Goal: Transaction & Acquisition: Purchase product/service

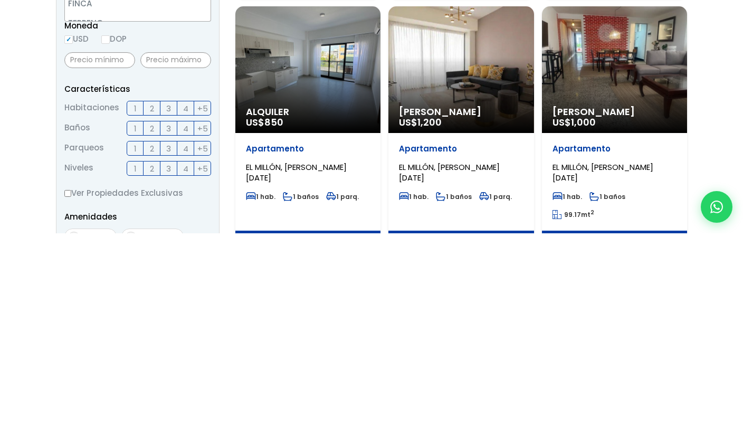
click at [69, 109] on li "APARTAMENTO" at bounding box center [138, 119] width 146 height 20
select select "apartment"
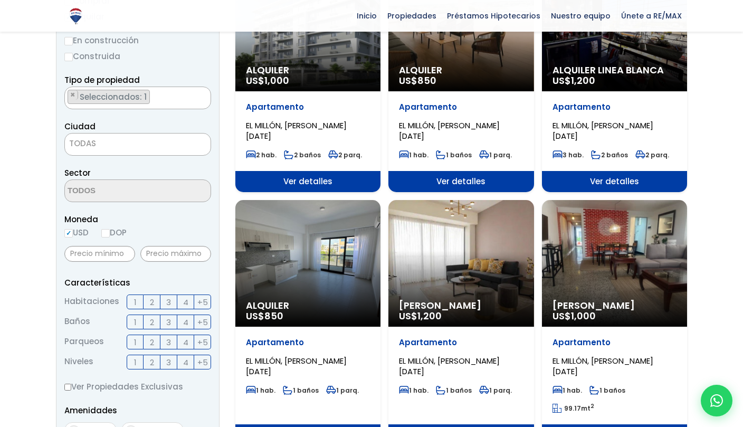
click at [73, 138] on span "TODAS" at bounding box center [82, 143] width 27 height 11
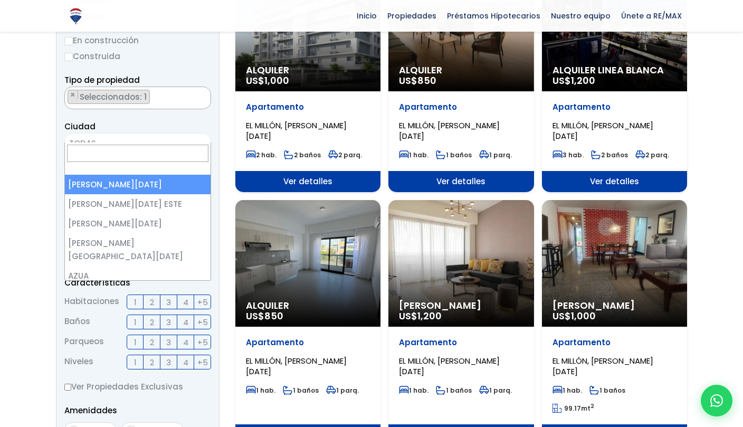
select select "1"
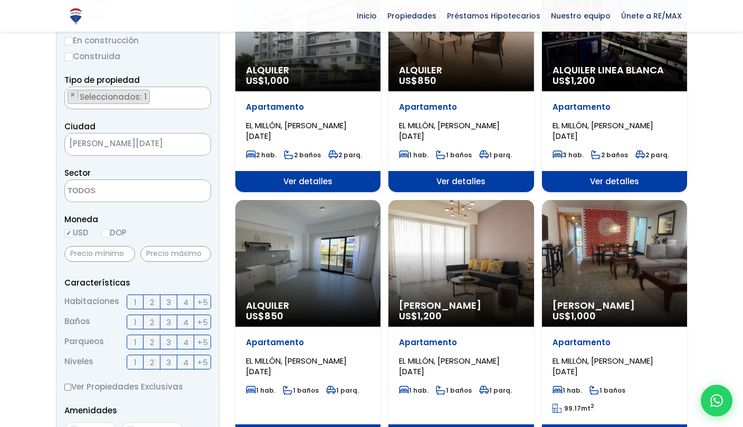
click at [74, 180] on textarea "Search" at bounding box center [116, 191] width 102 height 23
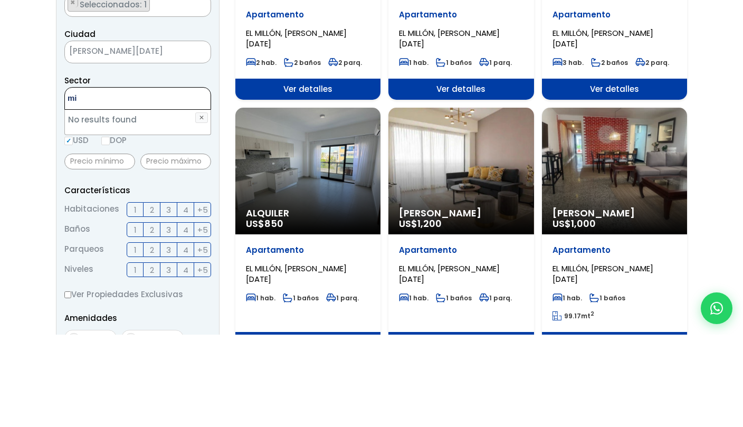
type textarea "m"
type textarea "el mill"
click at [196, 205] on button "✕" at bounding box center [201, 210] width 13 height 11
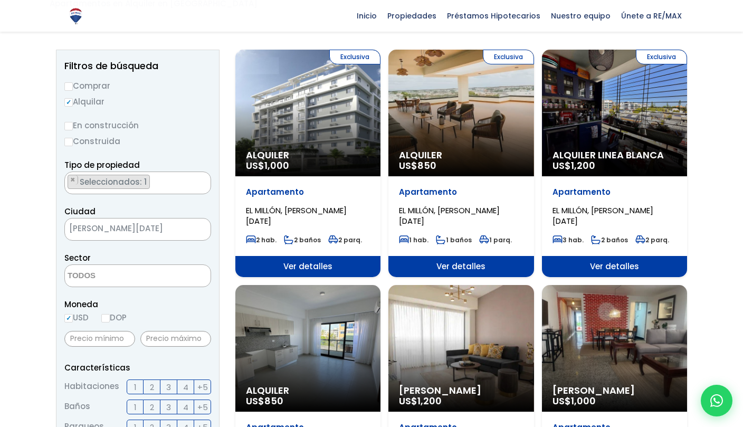
scroll to position [106, 0]
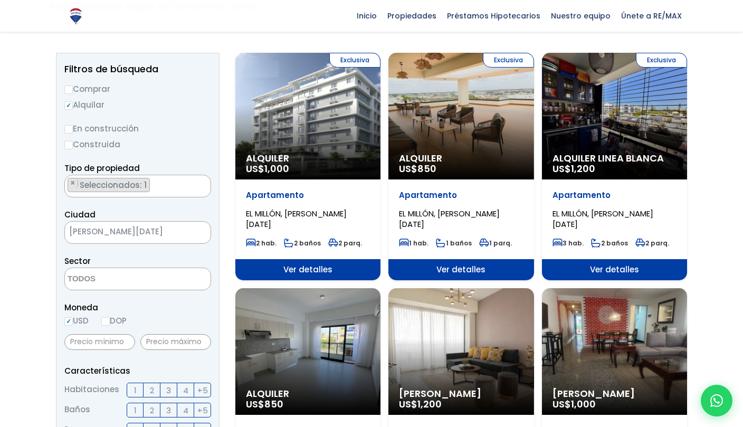
click at [81, 224] on span "[PERSON_NAME][DATE]" at bounding box center [124, 231] width 119 height 15
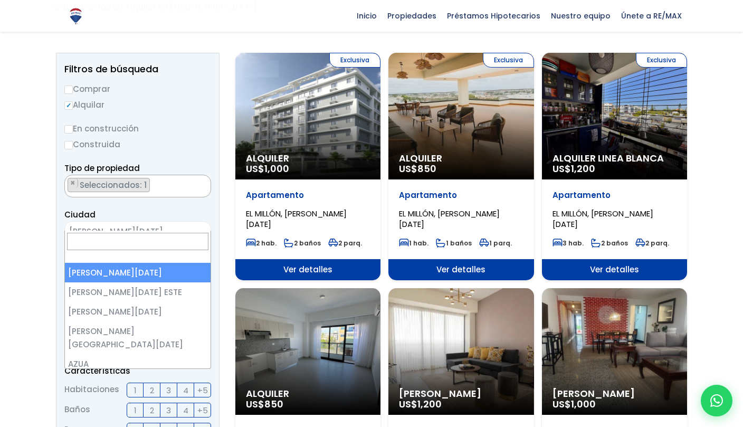
scroll to position [0, 0]
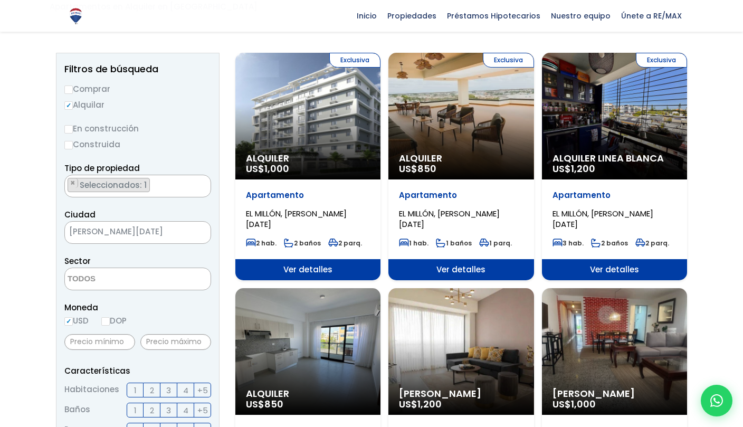
click at [77, 271] on textarea "Search" at bounding box center [116, 279] width 102 height 23
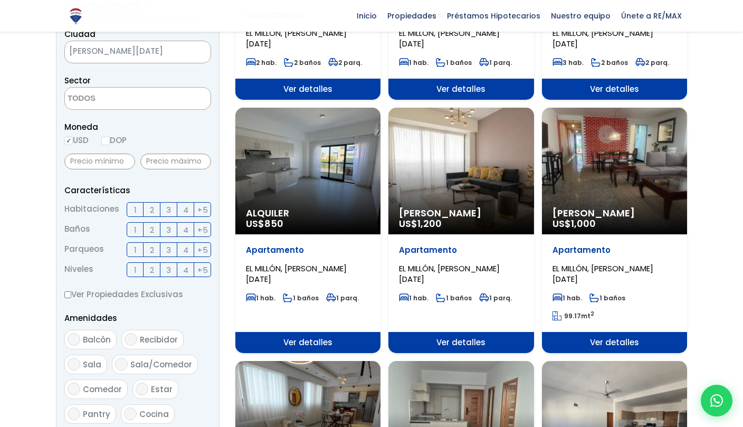
click at [103, 137] on input "DOP" at bounding box center [105, 141] width 8 height 8
radio input "true"
click at [67, 137] on input "USD" at bounding box center [68, 141] width 8 height 8
radio input "true"
click at [155, 202] on label "2" at bounding box center [152, 209] width 17 height 15
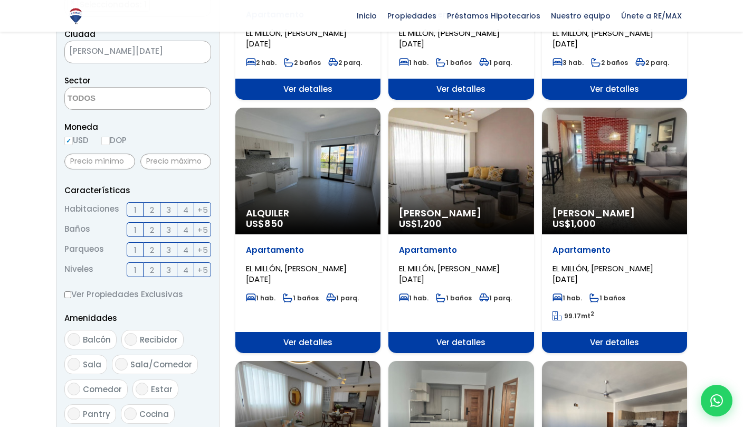
click at [0, 0] on input "2" at bounding box center [0, 0] width 0 height 0
click at [148, 222] on label "2" at bounding box center [152, 229] width 17 height 15
click at [0, 0] on input "2" at bounding box center [0, 0] width 0 height 0
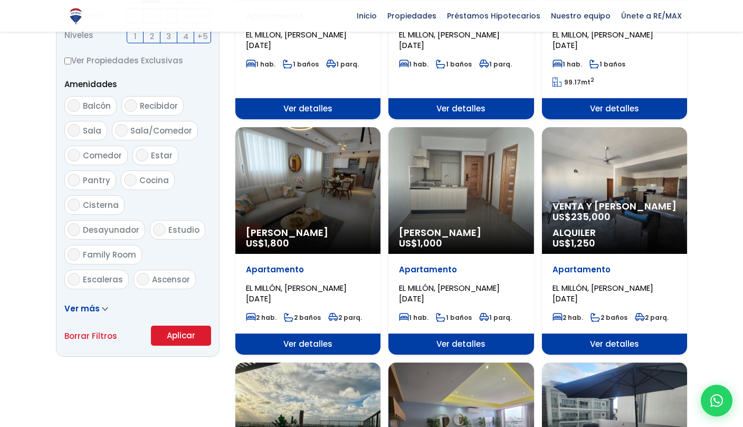
scroll to position [522, 0]
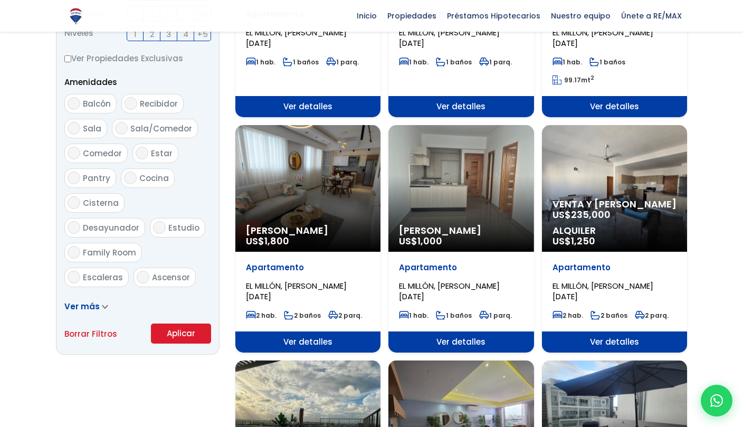
click at [171, 323] on button "Aplicar" at bounding box center [181, 333] width 60 height 20
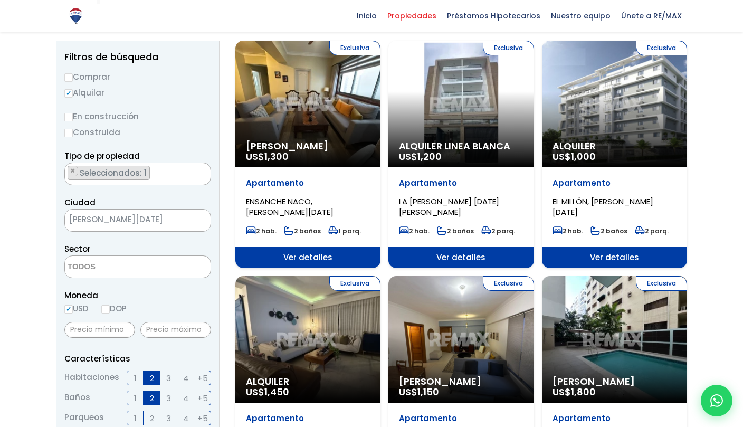
scroll to position [113, 0]
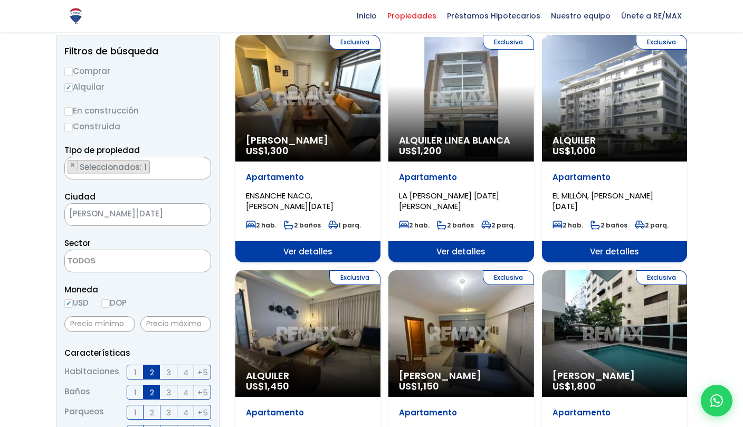
click at [80, 250] on textarea "Search" at bounding box center [116, 261] width 102 height 23
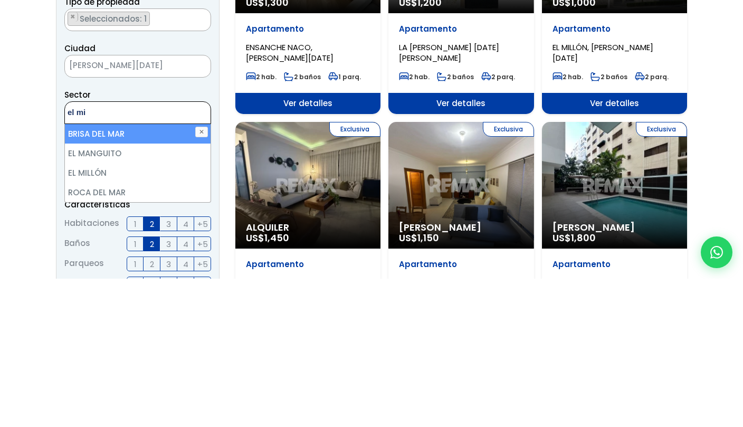
scroll to position [0, 0]
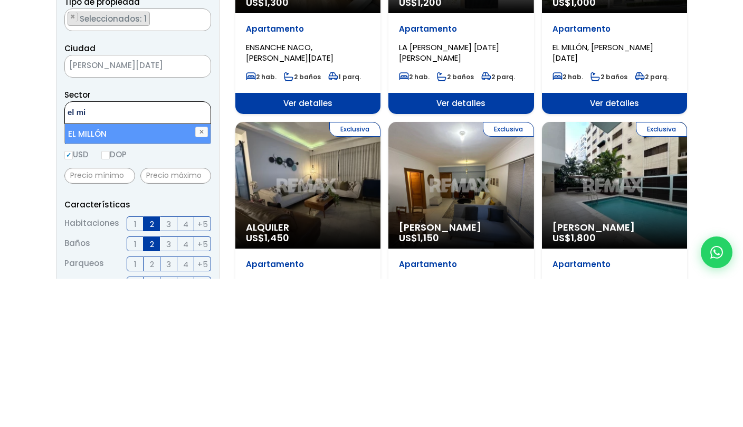
type textarea "el mi"
click at [74, 272] on li "EL MILLÓN" at bounding box center [138, 282] width 146 height 20
select select "113"
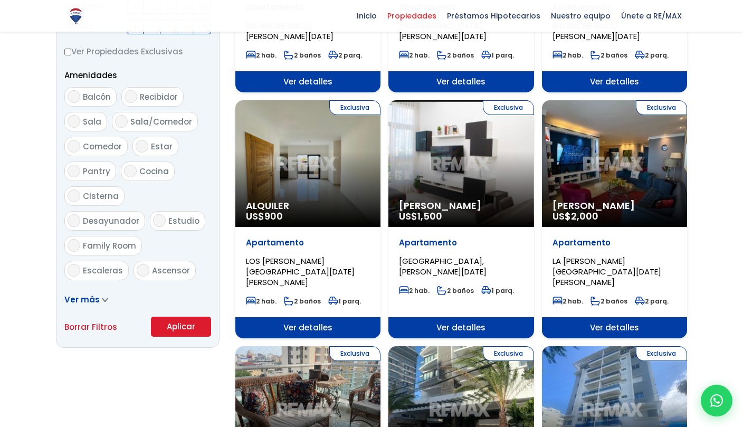
scroll to position [538, 0]
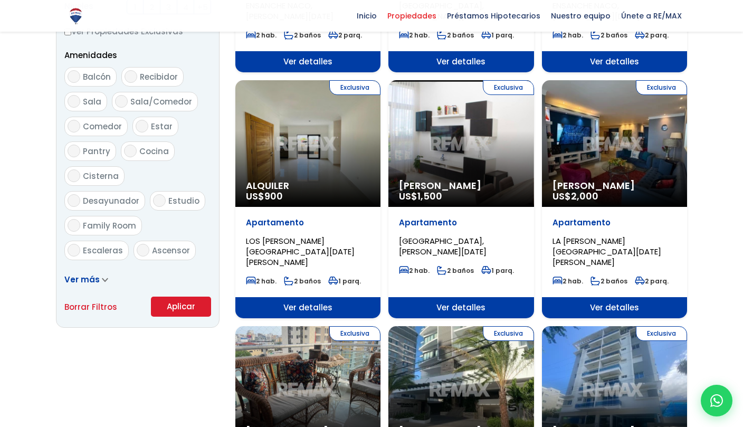
click at [187, 301] on button "Aplicar" at bounding box center [181, 307] width 60 height 20
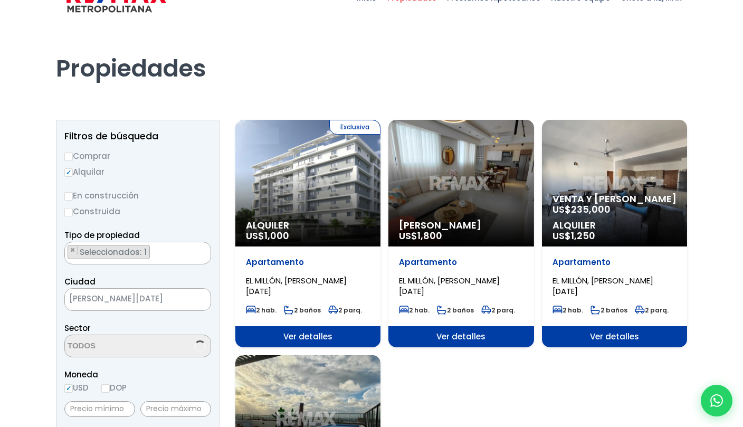
select select "113"
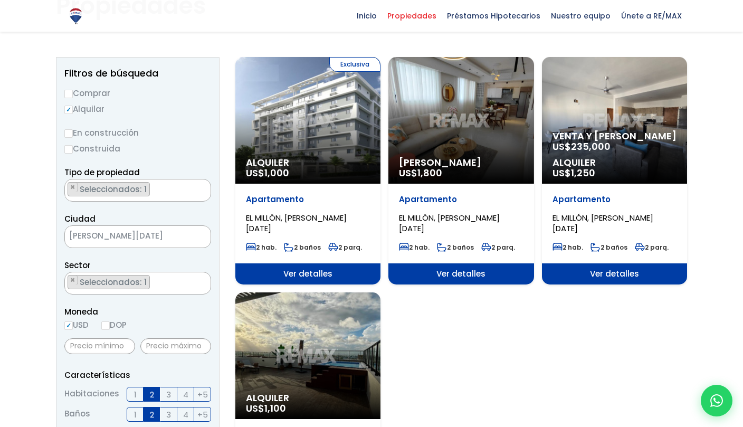
scroll to position [75, 0]
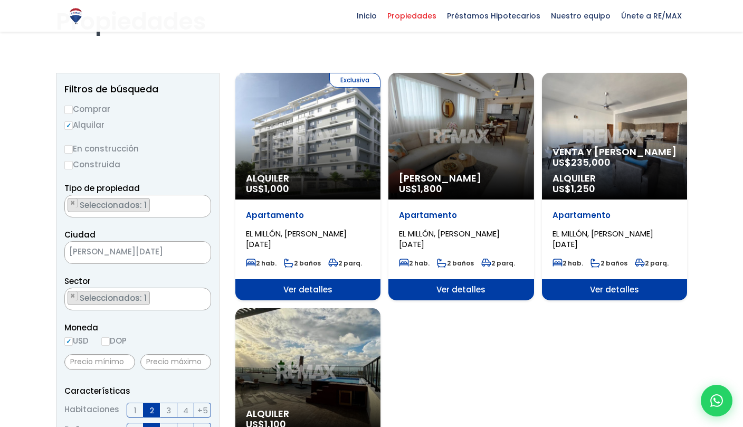
click at [70, 106] on input "Comprar" at bounding box center [68, 110] width 8 height 8
radio input "true"
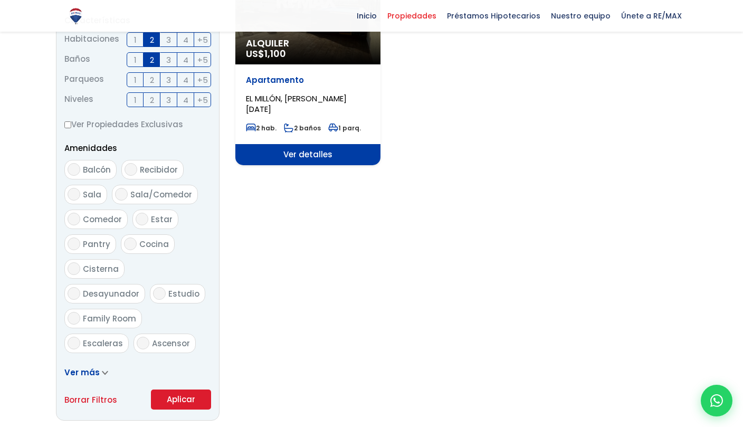
scroll to position [448, 0]
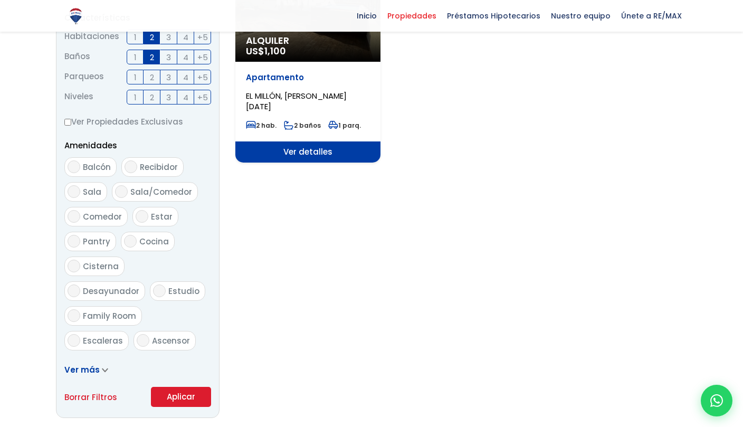
click at [171, 385] on form "Comprar Alquilar En construcción Construida Tipo de propiedad APARTAMENTO CASA …" at bounding box center [137, 68] width 147 height 678
click at [166, 397] on button "Aplicar" at bounding box center [181, 397] width 60 height 20
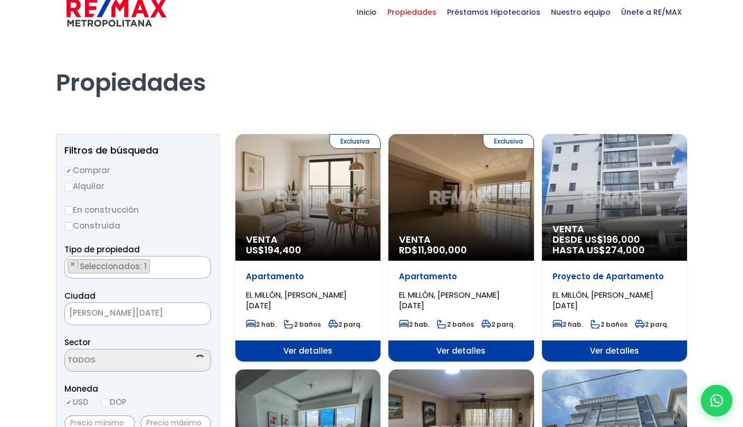
scroll to position [41, 0]
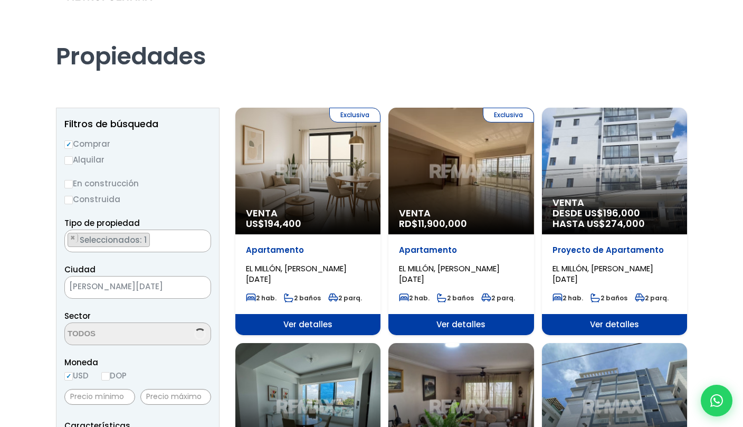
select select "113"
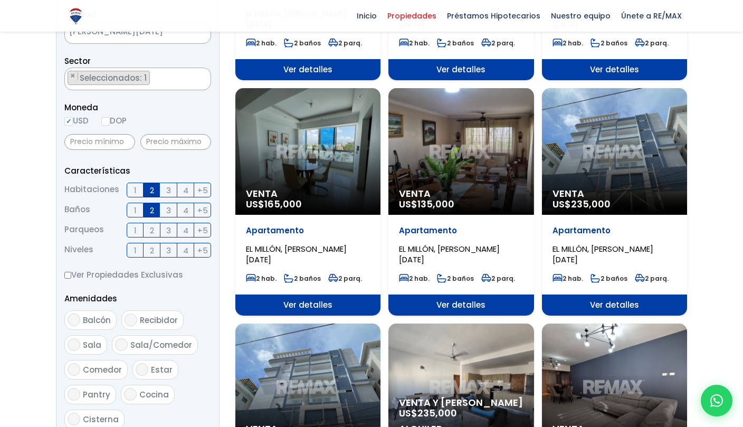
scroll to position [294, 0]
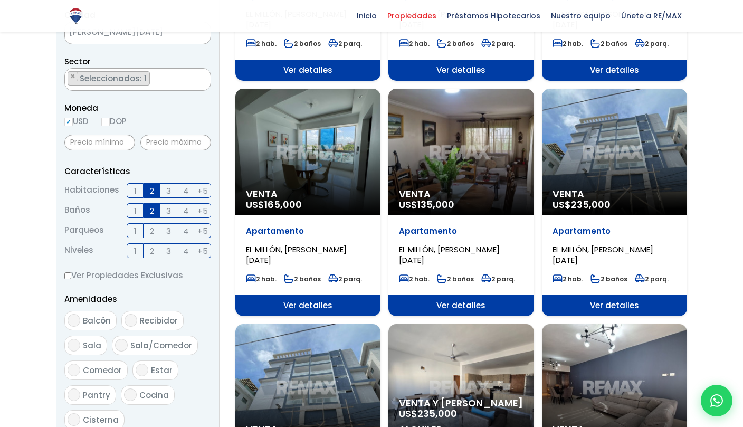
click at [413, 308] on span "Ver detalles" at bounding box center [460, 305] width 145 height 21
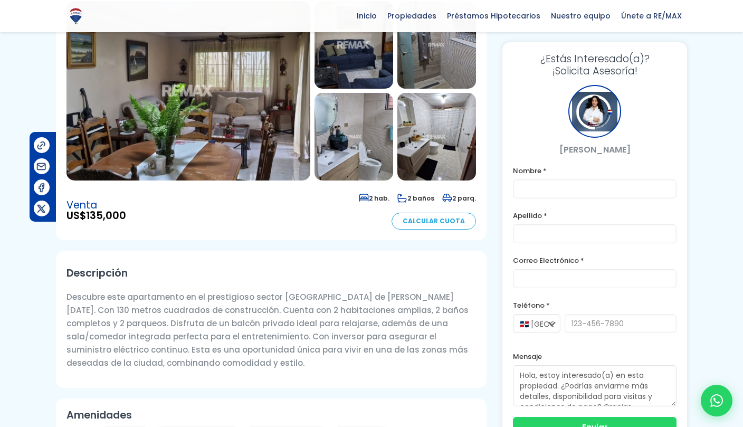
scroll to position [121, 0]
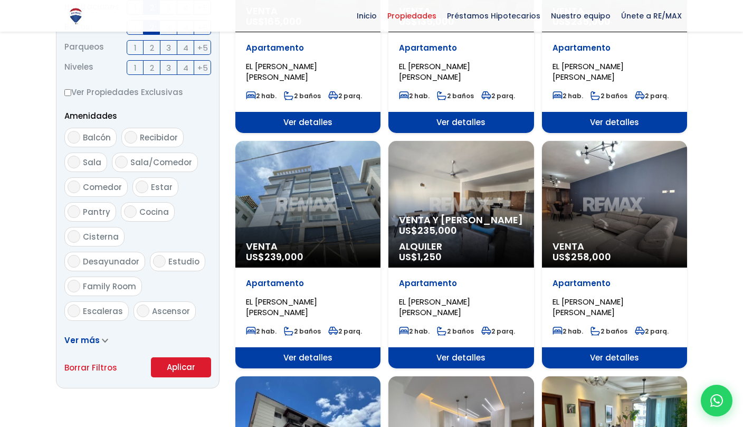
select select "113"
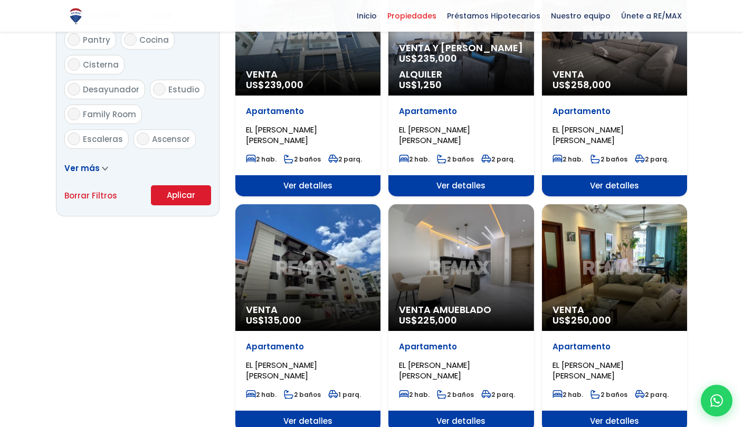
scroll to position [649, 0]
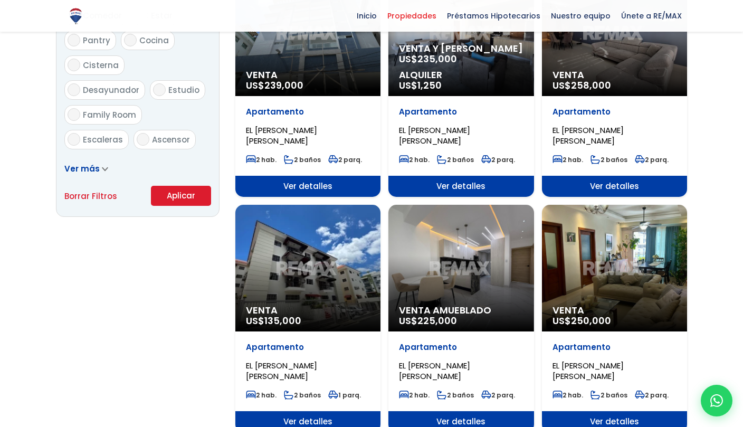
click at [253, 307] on span "Venta" at bounding box center [308, 310] width 124 height 11
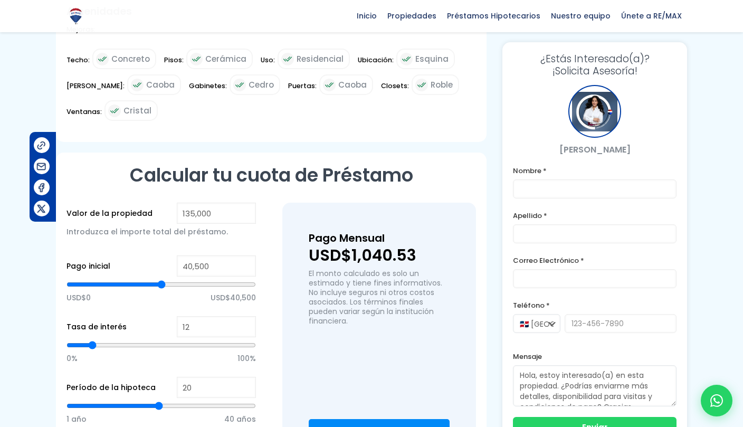
scroll to position [549, 0]
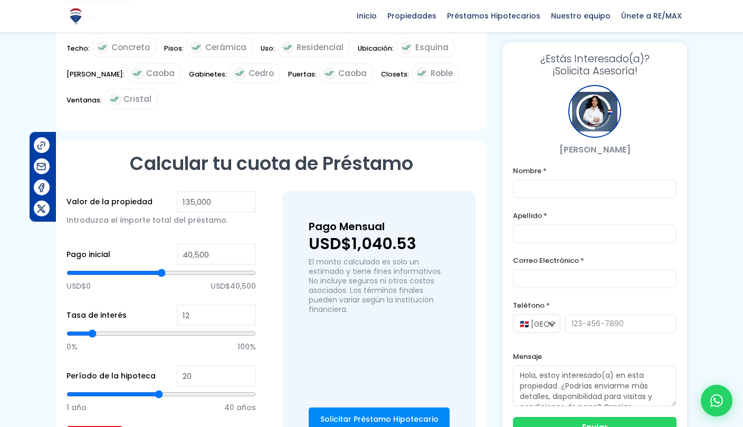
type input "70,057"
type input "70057"
type input "71,668"
type input "71668"
type input "73,278"
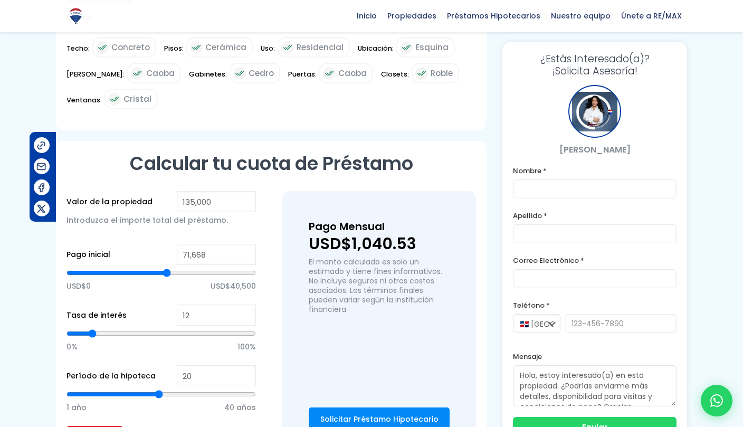
type input "73278"
type input "73,681"
type input "73681"
type input "74,486"
type input "74486"
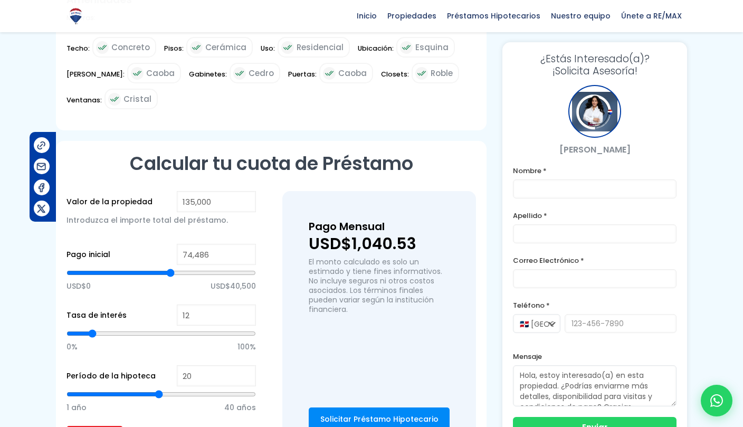
type input "75,694"
type input "75694"
type input "76,902"
type input "76902"
type input "78,110"
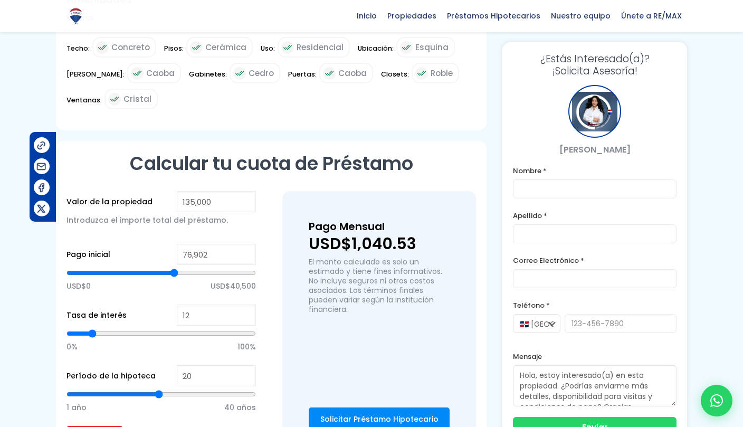
type input "78110"
type input "79,318"
type input "79318"
type input "80,526"
type input "80526"
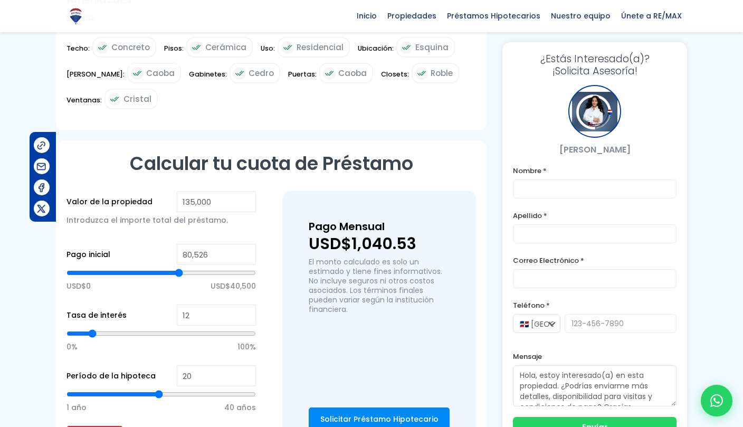
type input "81,734"
type input "81734"
type input "83,344"
type input "83344"
type input "84,149"
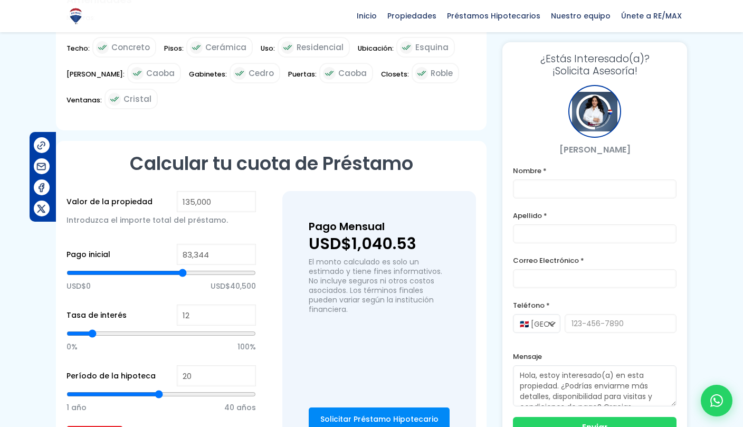
type input "84149"
type input "85,760"
type input "85760"
type input "86,968"
type input "86968"
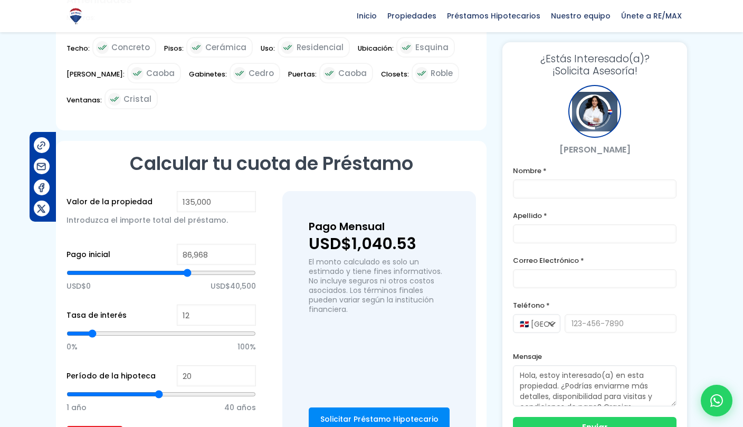
type input "88,578"
type input "88578"
type input "89,786"
type input "89786"
type input "91,397"
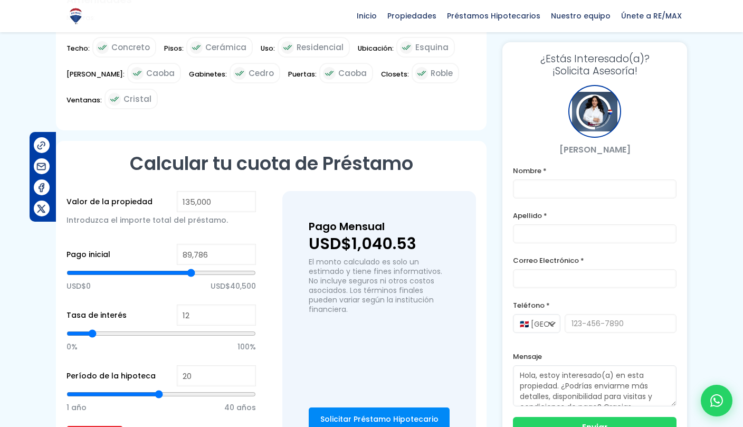
type input "91397"
type input "92,605"
type input "92605"
type input "93,812"
type input "93812"
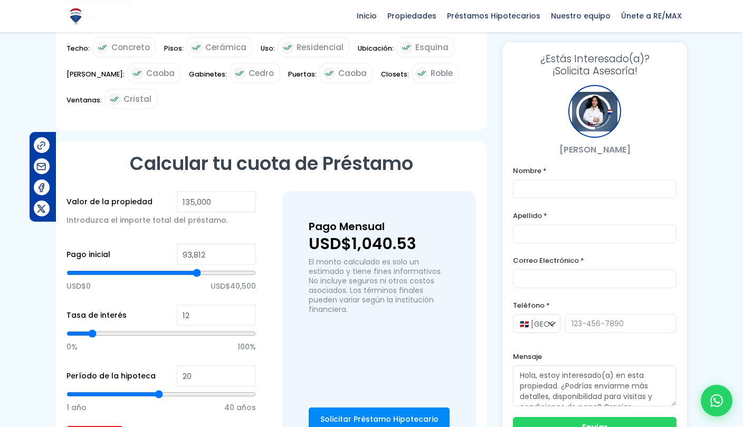
type input "94,618"
type input "94618"
type input "95,826"
type input "95826"
type input "97,033"
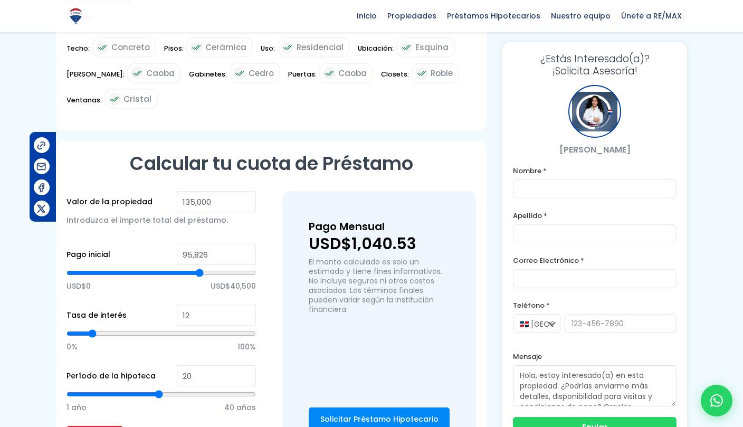
type input "97033"
type input "97,839"
type input "97839"
type input "98,644"
type input "98644"
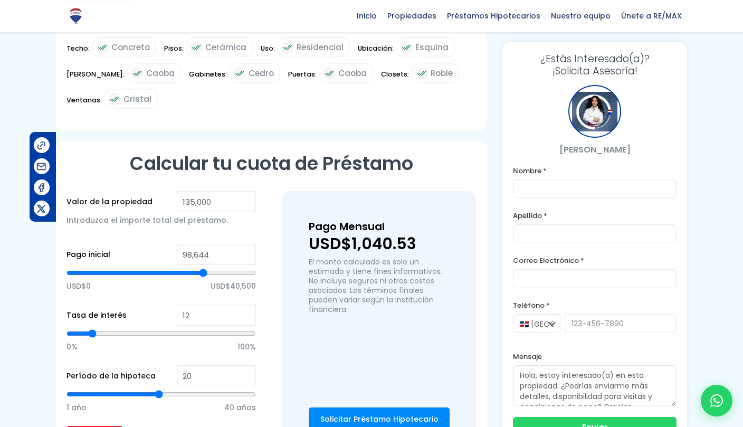
type input "99,449"
type input "99449"
type input "100,254"
type input "100254"
type input "101,060"
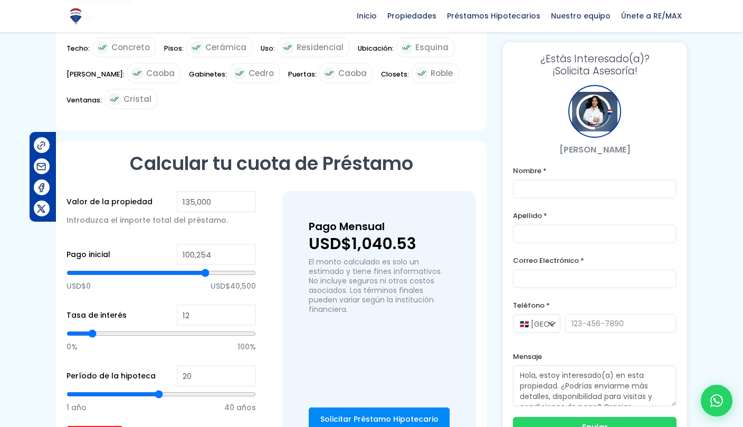
type input "101060"
type input "101,865"
type input "101865"
type input "102,670"
type input "102670"
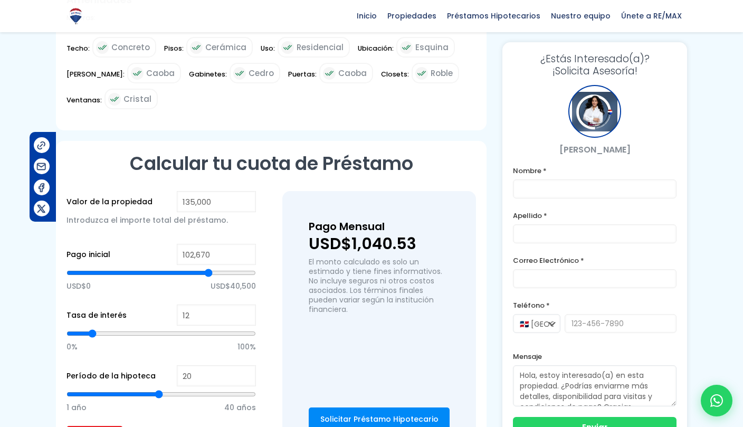
type input "103,073"
type input "103073"
type input "103,878"
type input "103878"
type input "104,683"
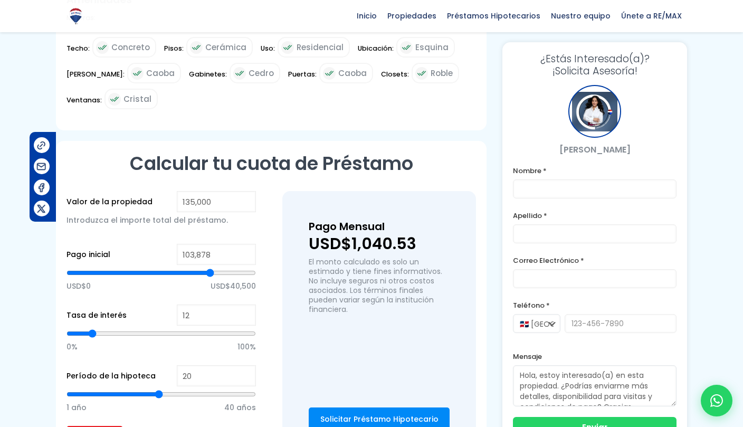
type input "104683"
type input "105,489"
type input "105489"
type input "105,891"
type input "105891"
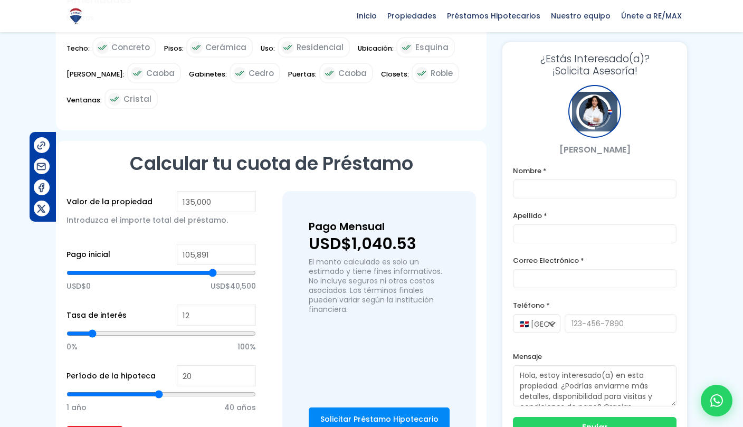
type input "106,696"
type input "106696"
type input "107,502"
type input "107502"
type input "107,904"
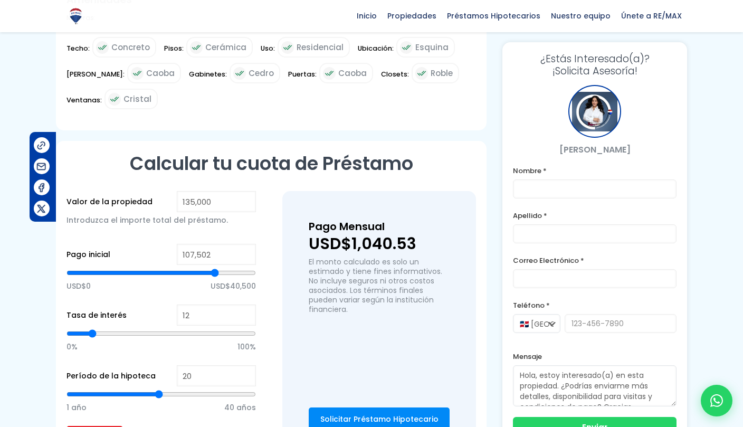
type input "107904"
type input "108,710"
type input "108710"
type input "109,515"
type input "109515"
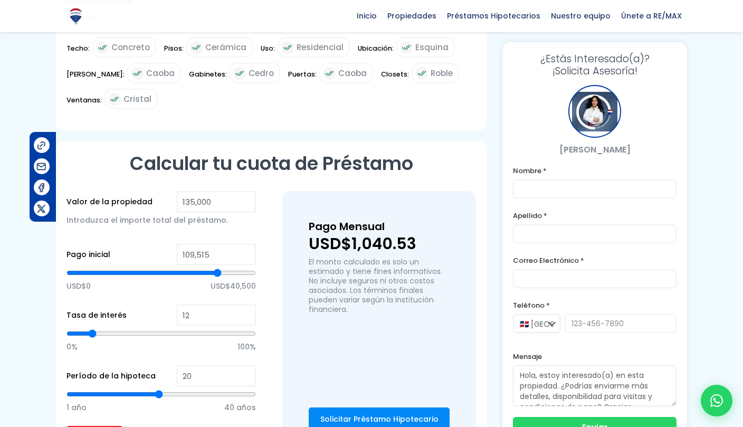
type input "109,918"
type input "109918"
type input "110,723"
type input "110723"
type input "111,125"
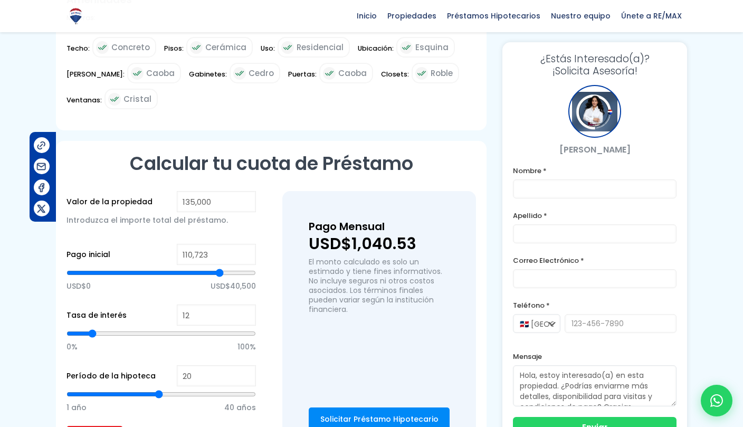
type input "111125"
type input "111,931"
type input "111931"
type input "112,736"
type input "112736"
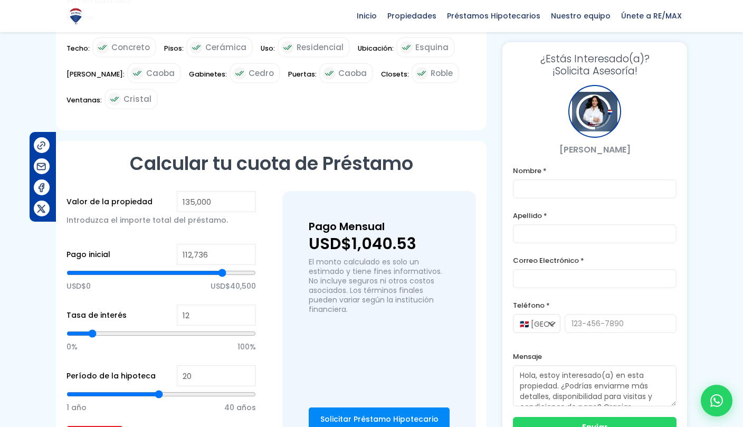
type input "113,541"
type input "113541"
type input "114,346"
type input "114346"
type input "115,152"
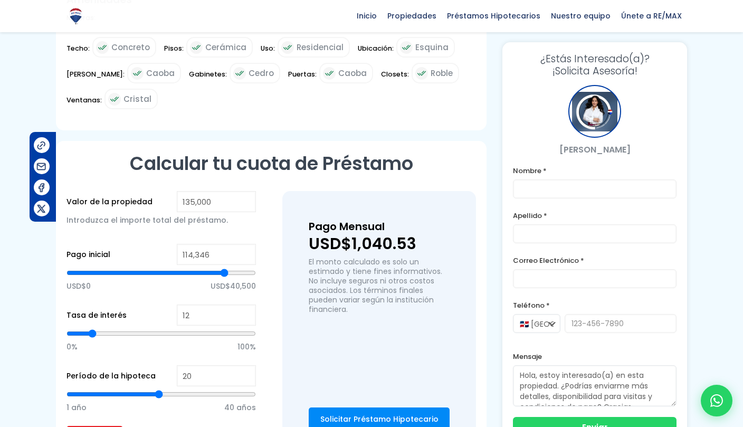
type input "115152"
type input "115,957"
type input "115957"
type input "116,762"
type input "116762"
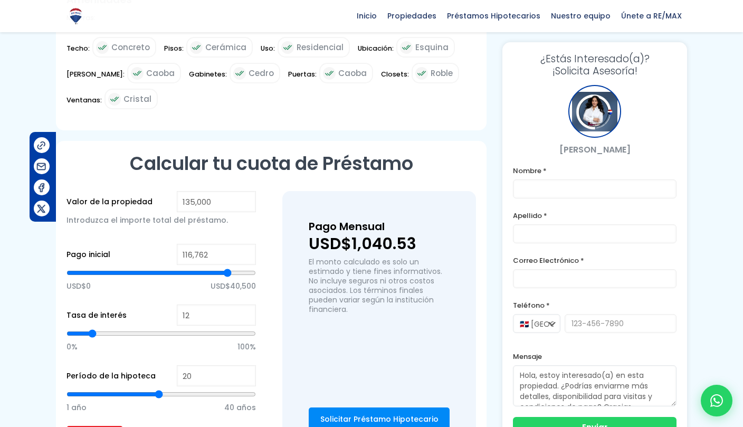
type input "117,970"
type input "117970"
type input "118,775"
type input "118775"
type input "119,983"
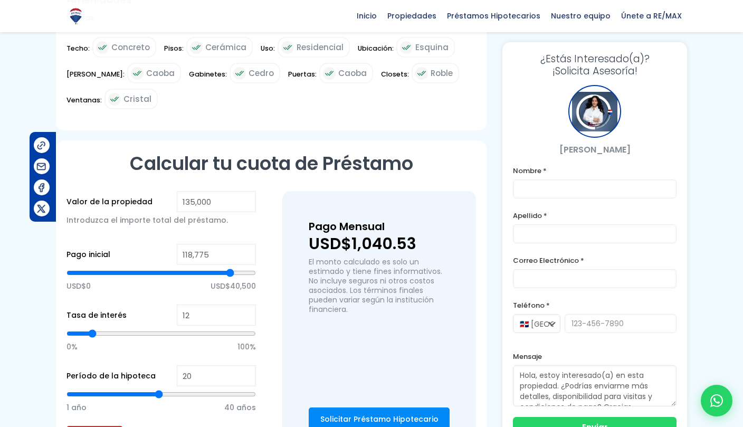
type input "119983"
type input "120,386"
type input "120386"
type input "121,191"
type input "121191"
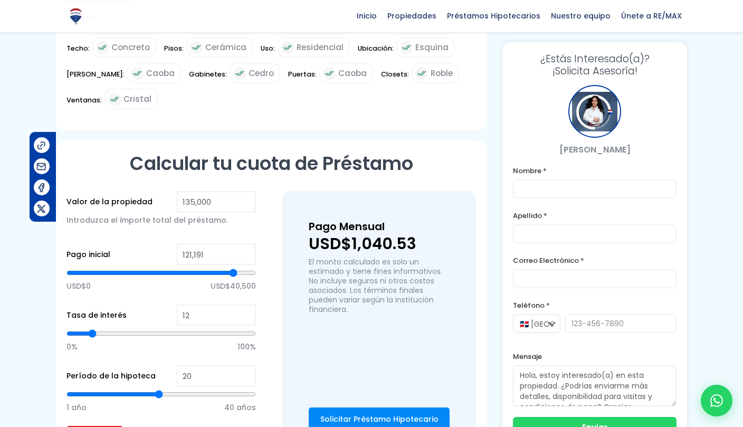
type input "121,594"
type input "121594"
type input "121,996"
type input "121996"
type input "122,399"
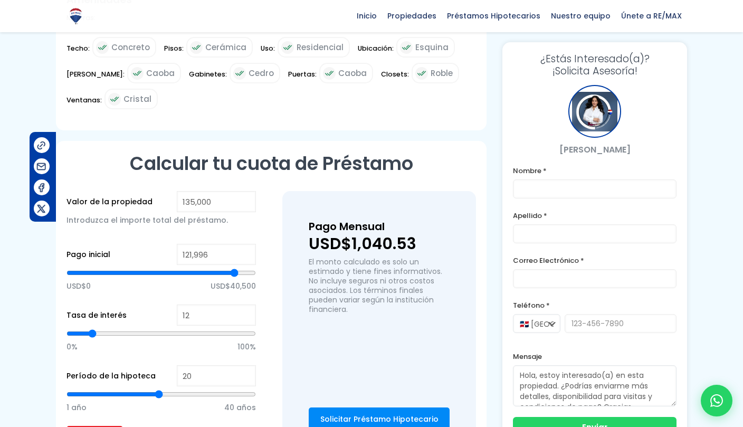
type input "122399"
type input "122,802"
type input "122802"
type input "123,204"
type input "123204"
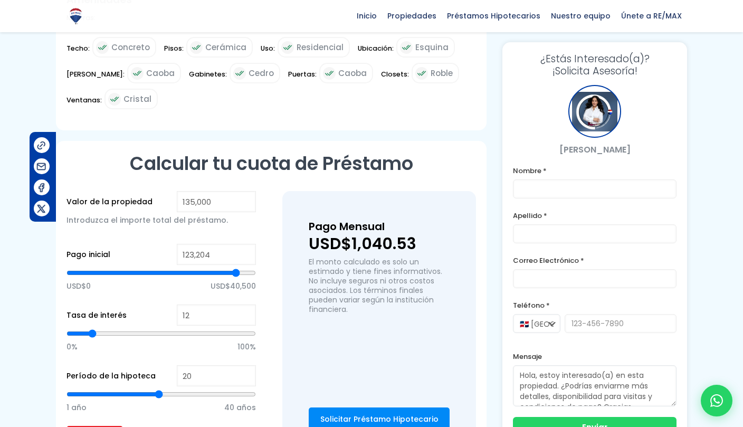
type input "122,802"
type input "122802"
type input "122,399"
type input "122399"
type input "121,996"
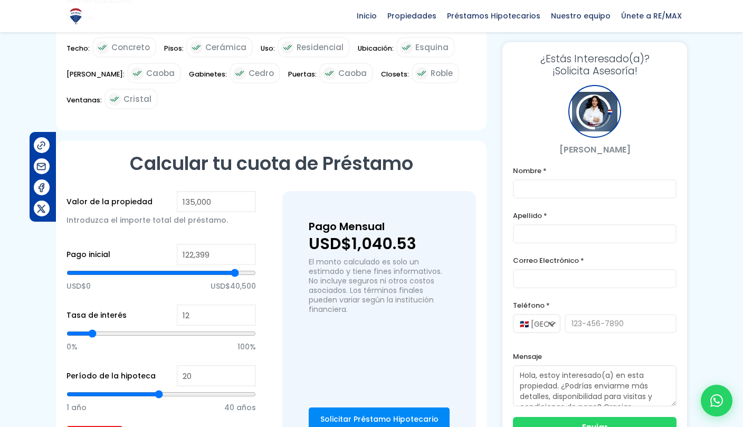
type input "121996"
type input "121,594"
type input "121594"
type input "121,191"
type input "121191"
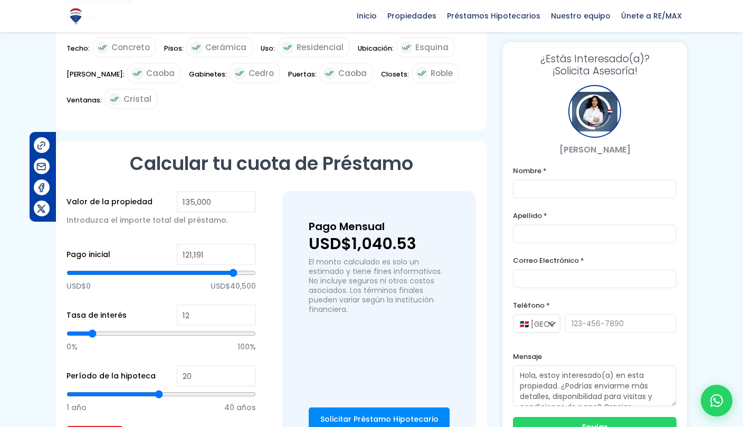
type input "120,788"
type input "120788"
type input "120,386"
type input "120386"
type input "119,983"
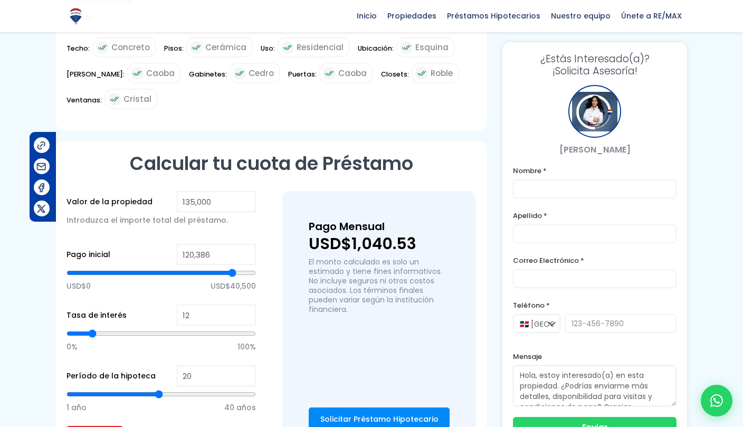
type input "119983"
type input "119,581"
type input "119581"
type input "119,178"
type input "119178"
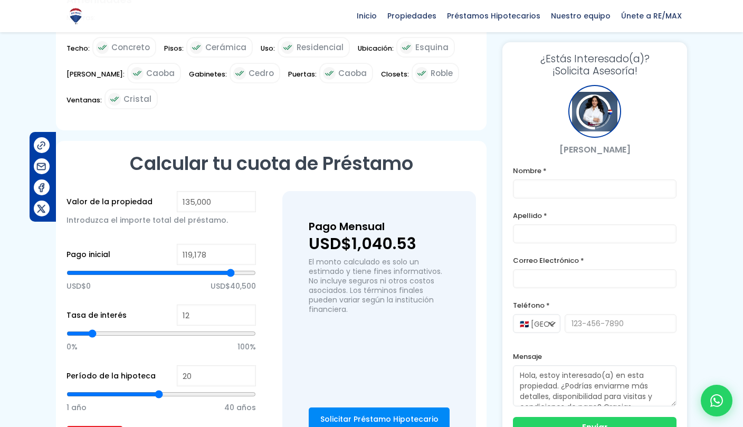
type input "118,775"
type input "118775"
type input "118,373"
type input "118373"
type input "117,970"
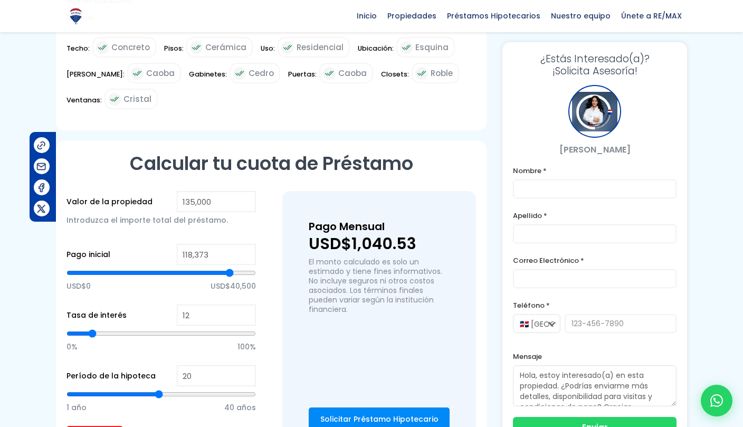
type input "117970"
type input "117,165"
type input "117165"
type input "115,957"
type input "115957"
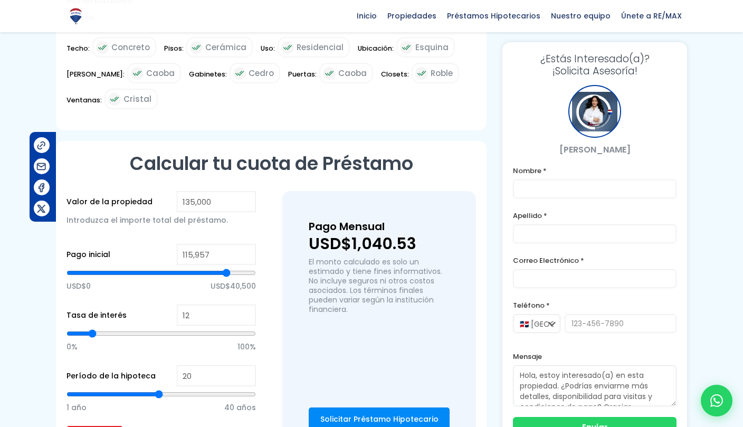
type input "114,749"
type input "114749"
type input "112,736"
type input "112736"
type input "111,125"
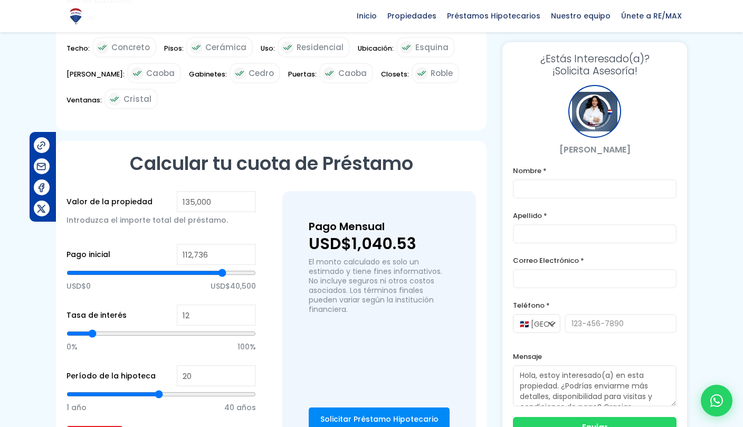
type input "111125"
type input "109,515"
type input "109515"
type input "107,904"
type input "107904"
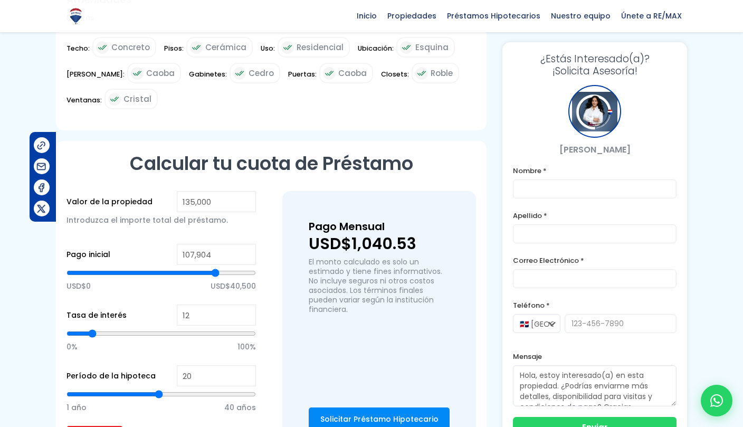
type input "106,696"
type input "106696"
type input "105,489"
type input "105489"
type input "104,683"
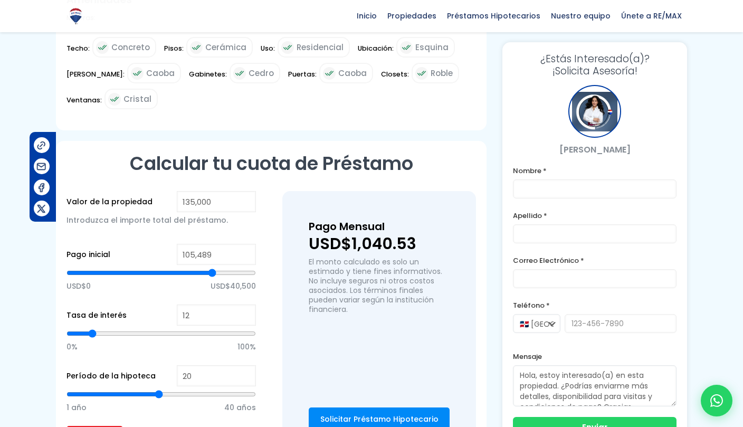
type input "104683"
type input "104,281"
type input "104281"
type input "103,878"
type input "103878"
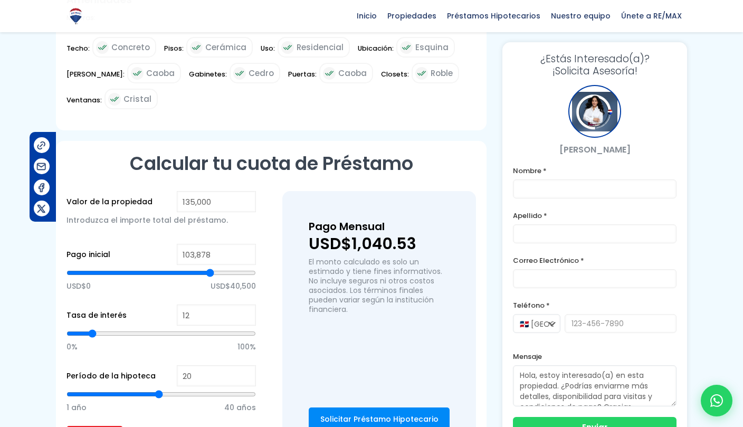
type input "103,475"
type input "103475"
type input "103,073"
type input "103073"
type input "102,670"
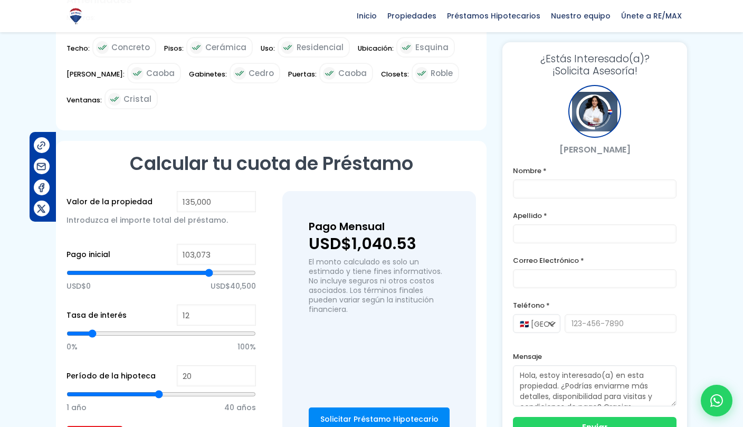
type input "102670"
type input "102,268"
type input "102268"
type input "101,865"
type input "101865"
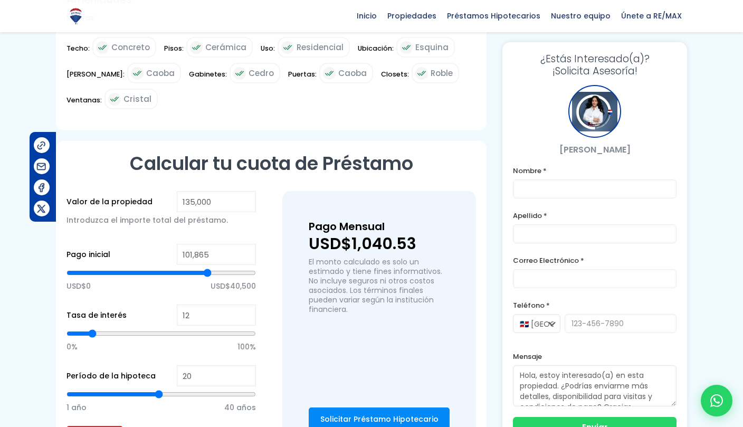
type input "101,462"
type input "101462"
type input "101,060"
type input "101060"
type input "100,657"
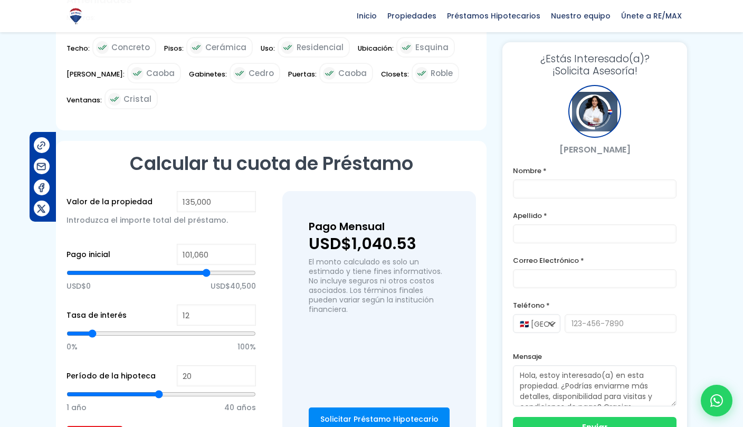
type input "100657"
type input "100,254"
type input "100254"
type input "99,852"
type input "99852"
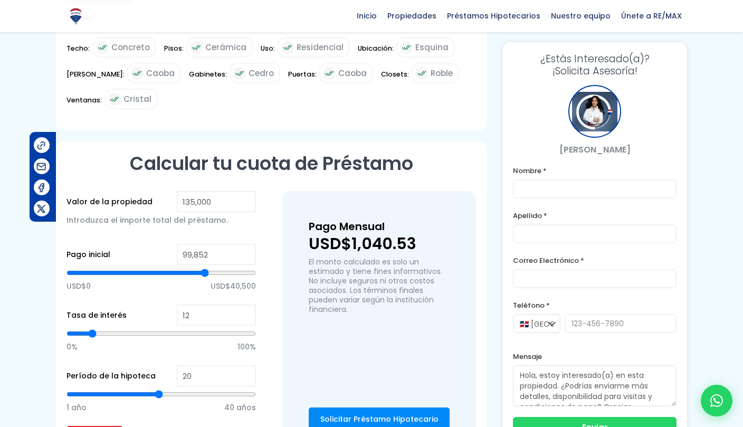
type input "99,449"
type input "99449"
type input "99,047"
type input "99047"
type input "98,644"
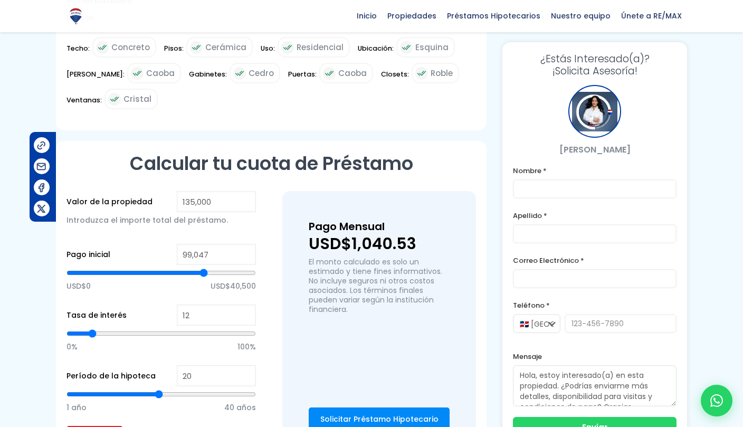
type input "98644"
type input "98,241"
type input "98241"
type input "97,839"
type input "97839"
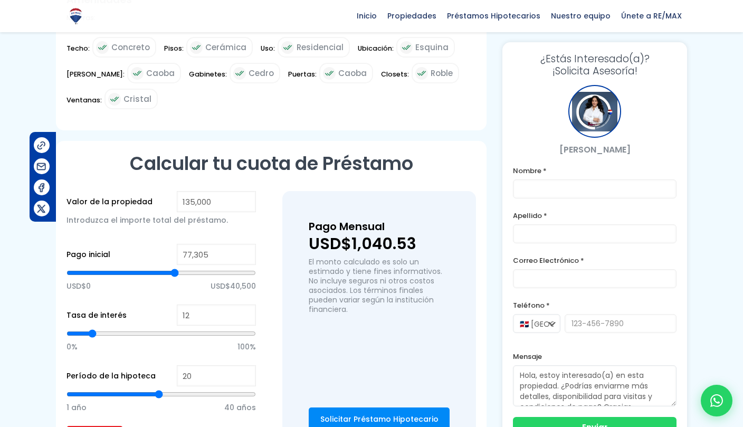
click at [323, 408] on link "Solicitar Préstamo Hipotecario" at bounding box center [379, 419] width 141 height 24
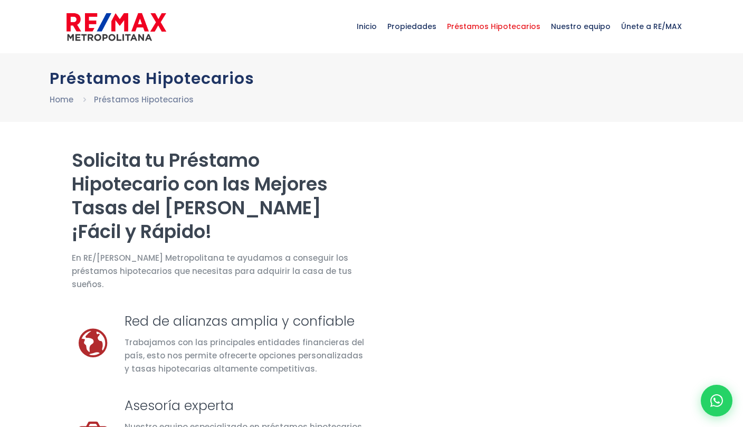
select select "US"
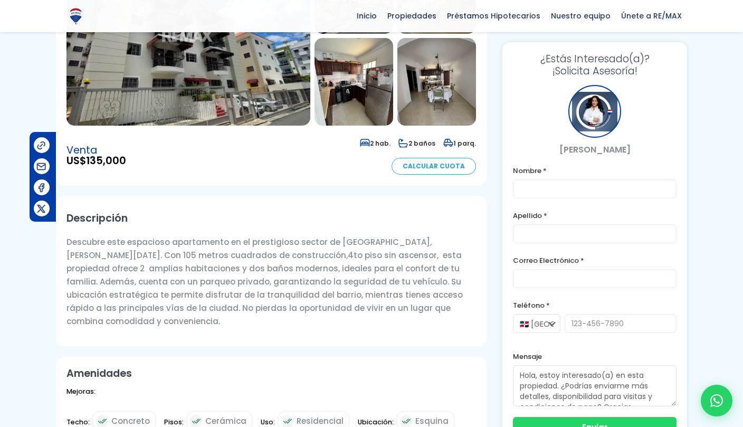
scroll to position [175, 0]
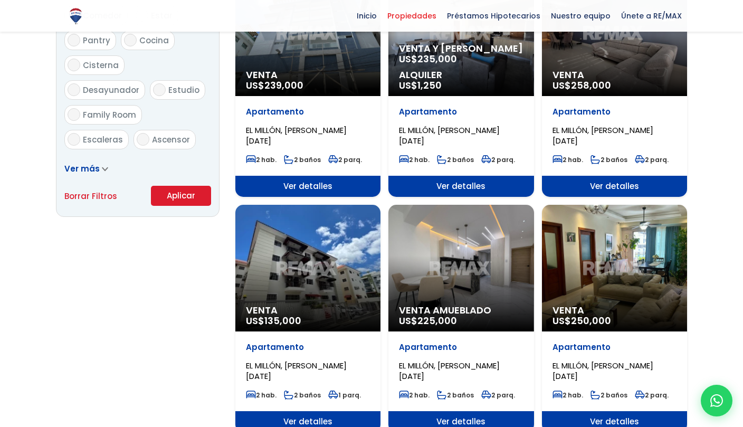
select select "113"
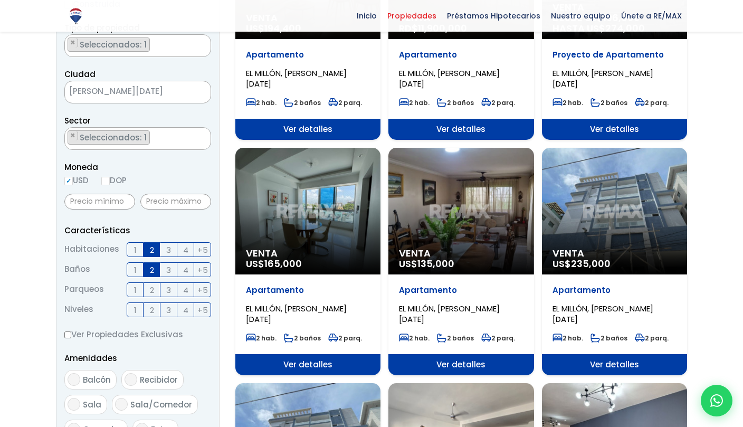
scroll to position [234, 0]
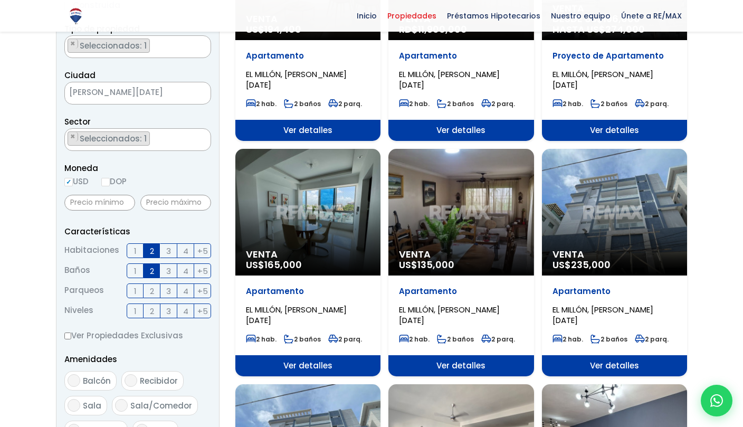
click at [182, 141] on ul "× Seleccionados: 1" at bounding box center [131, 140] width 132 height 23
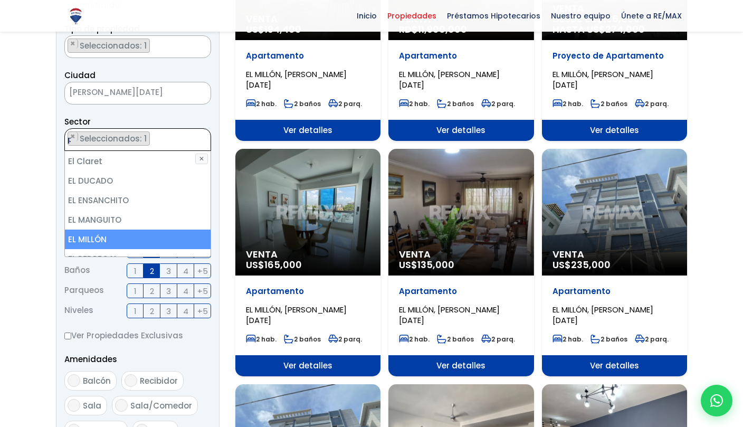
scroll to position [0, 0]
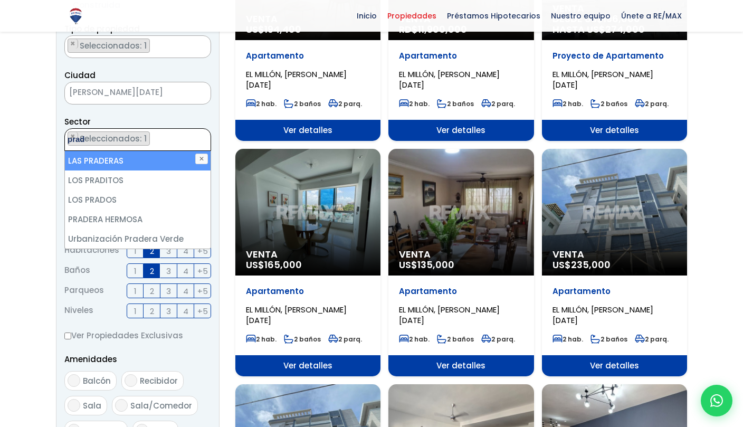
type textarea "prad"
click at [73, 202] on li "LOS PRADOS" at bounding box center [138, 200] width 146 height 20
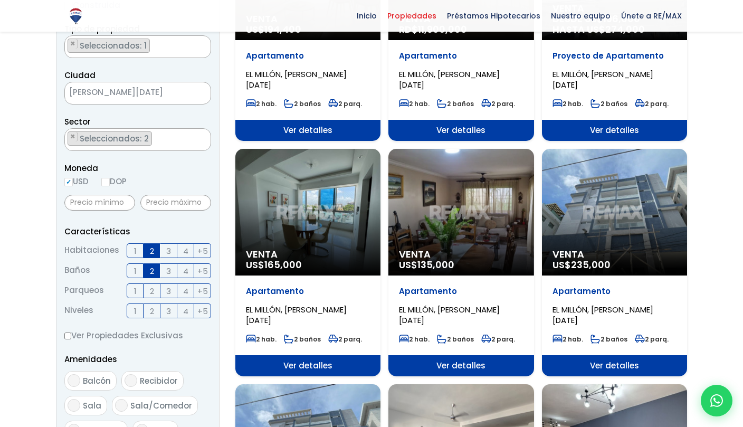
click at [117, 147] on ul "× Seleccionados: 2 × Seleccionados: 2" at bounding box center [131, 140] width 132 height 23
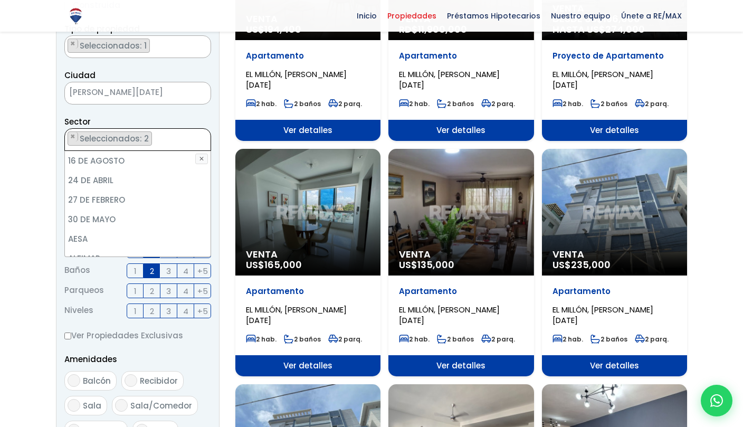
scroll to position [1165, 0]
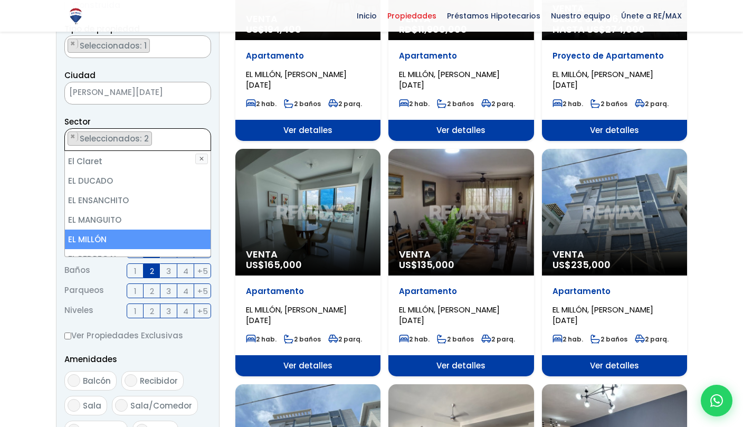
click at [109, 149] on ul "× Seleccionados: 2 × Seleccionados: 2" at bounding box center [131, 140] width 132 height 23
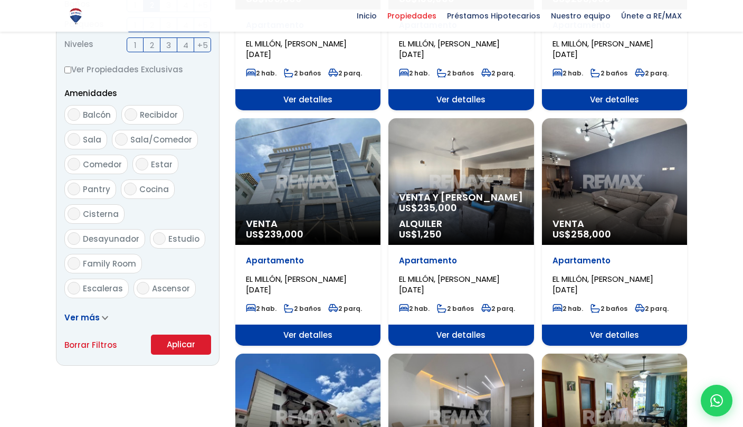
scroll to position [502, 0]
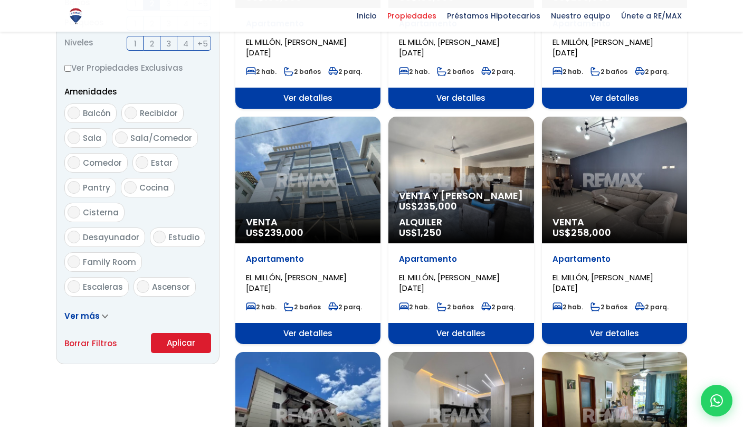
click at [170, 339] on button "Aplicar" at bounding box center [181, 343] width 60 height 20
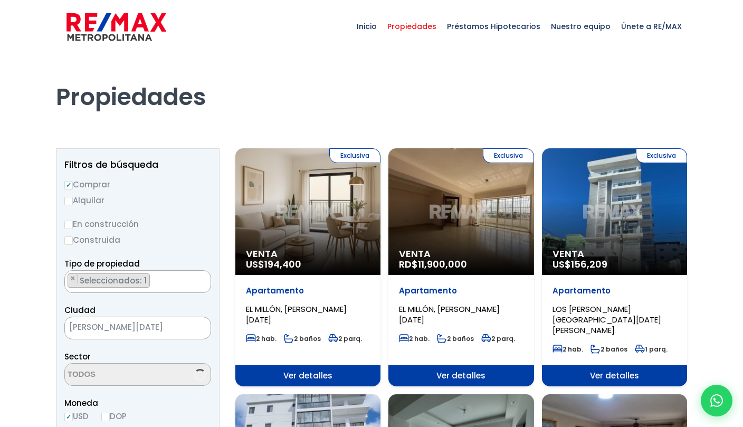
select select "113"
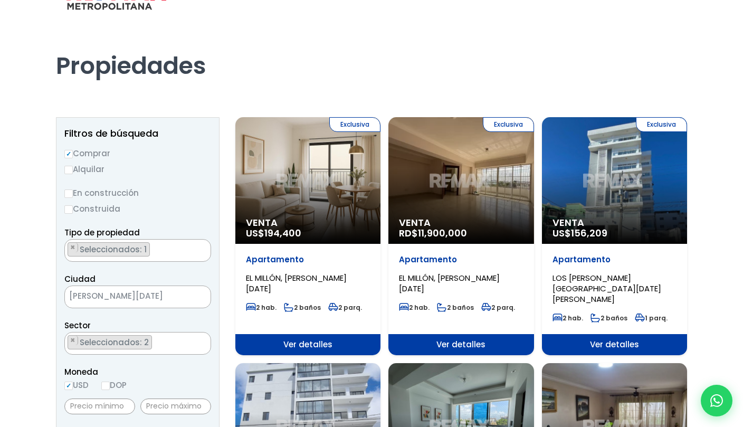
scroll to position [27, 0]
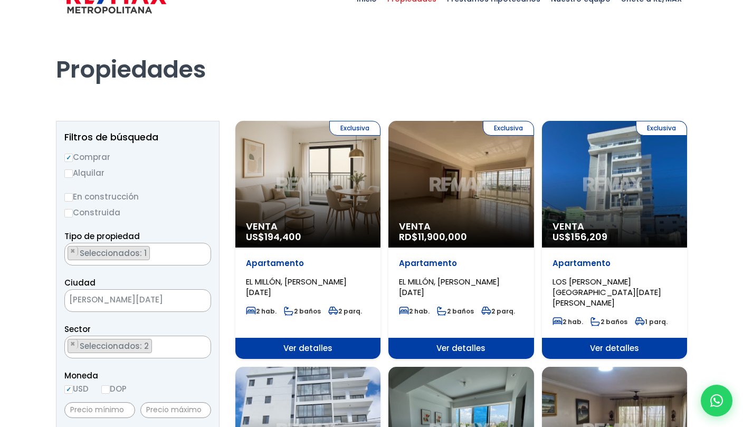
click at [436, 339] on span "Ver detalles" at bounding box center [460, 348] width 145 height 21
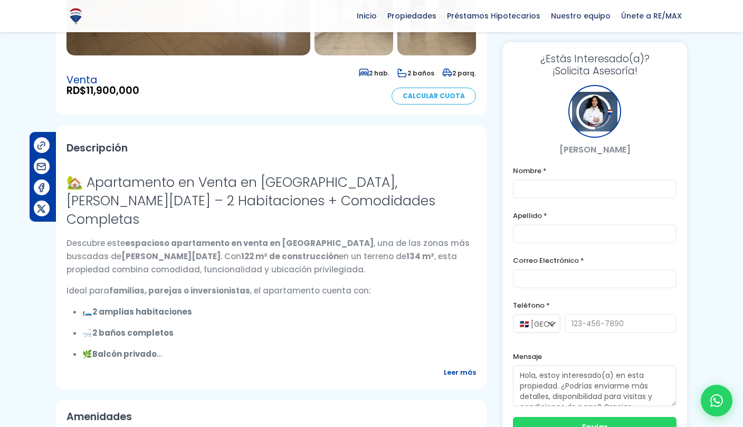
scroll to position [250, 0]
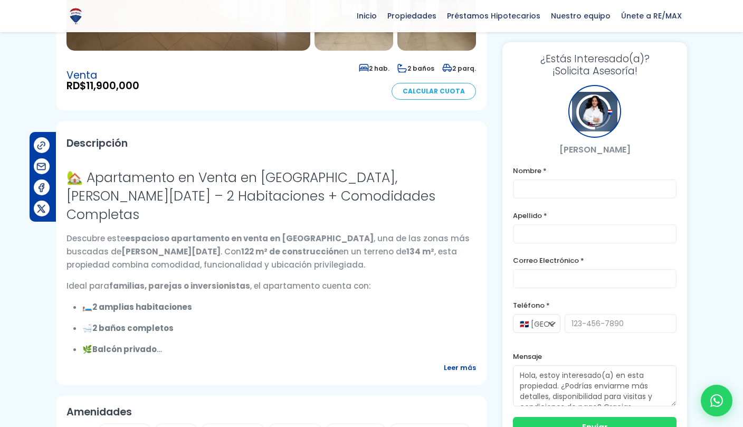
click at [452, 374] on span "Leer más" at bounding box center [460, 367] width 32 height 13
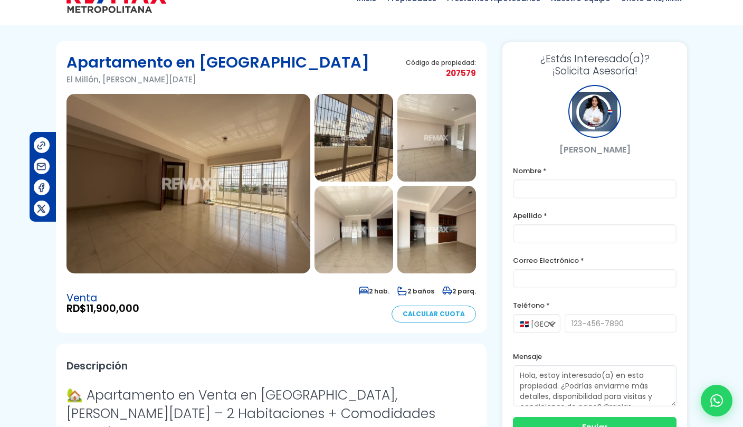
scroll to position [28, 0]
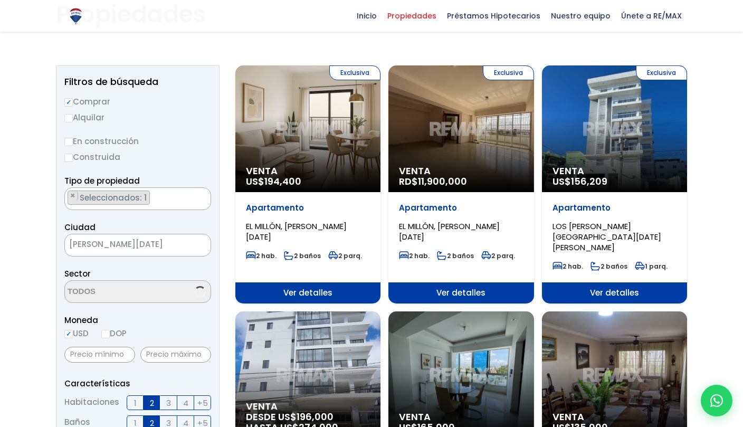
select select "113"
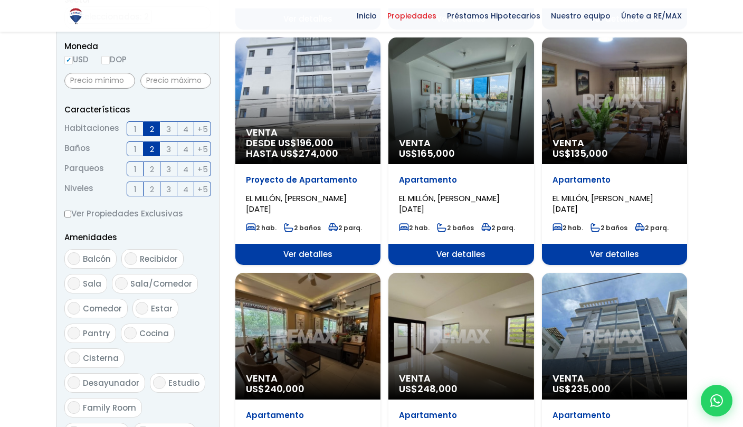
scroll to position [357, 0]
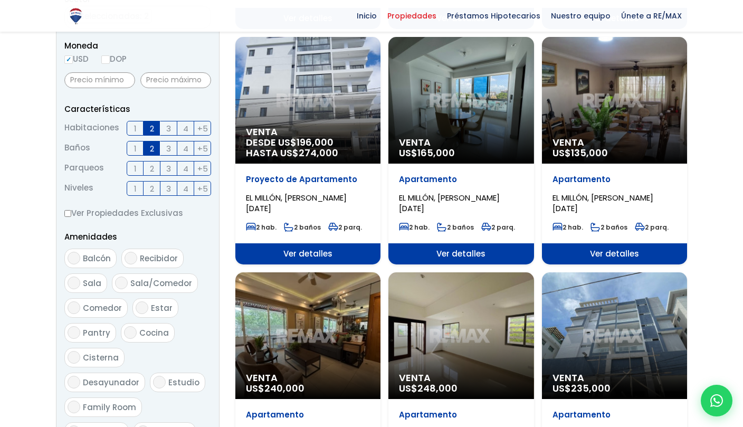
click at [135, 123] on span "1" at bounding box center [135, 128] width 3 height 13
click at [0, 0] on input "1" at bounding box center [0, 0] width 0 height 0
click at [153, 129] on span "2" at bounding box center [152, 128] width 4 height 13
click at [0, 0] on input "2" at bounding box center [0, 0] width 0 height 0
click at [152, 146] on span "2" at bounding box center [152, 148] width 4 height 13
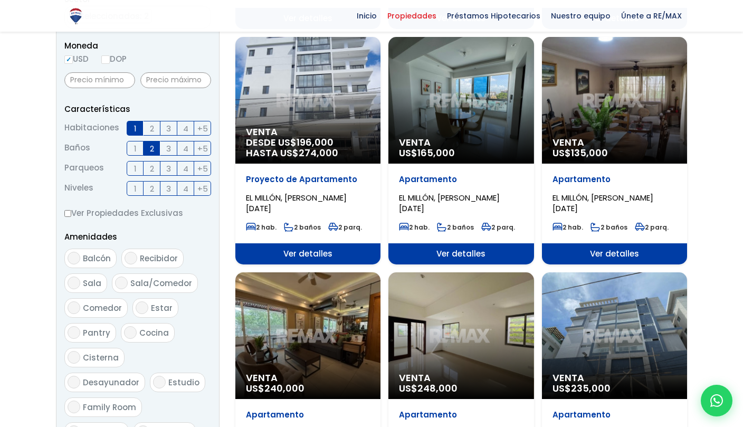
click at [0, 0] on input "2" at bounding box center [0, 0] width 0 height 0
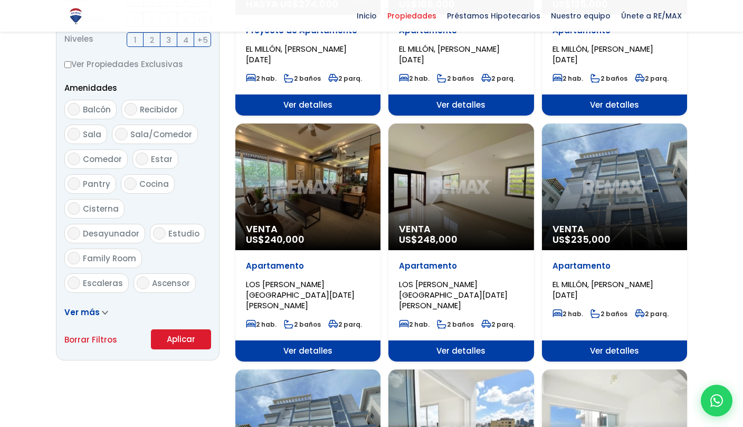
scroll to position [510, 0]
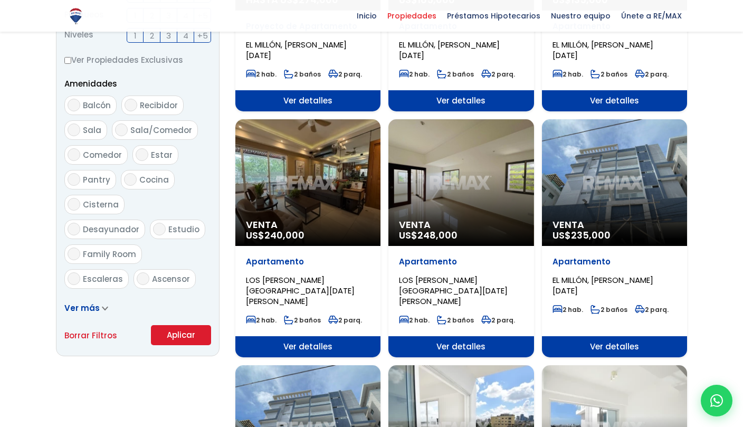
click at [163, 334] on button "Aplicar" at bounding box center [181, 335] width 60 height 20
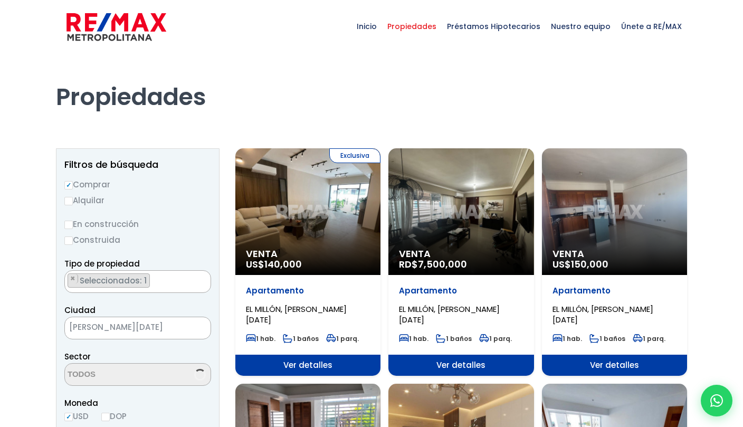
select select "113"
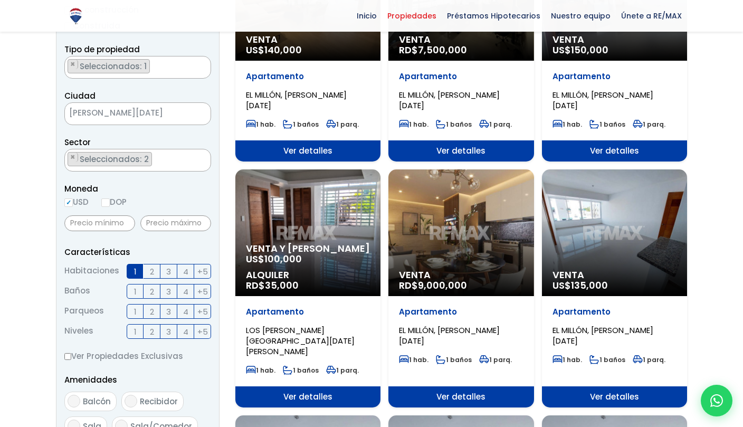
scroll to position [215, 0]
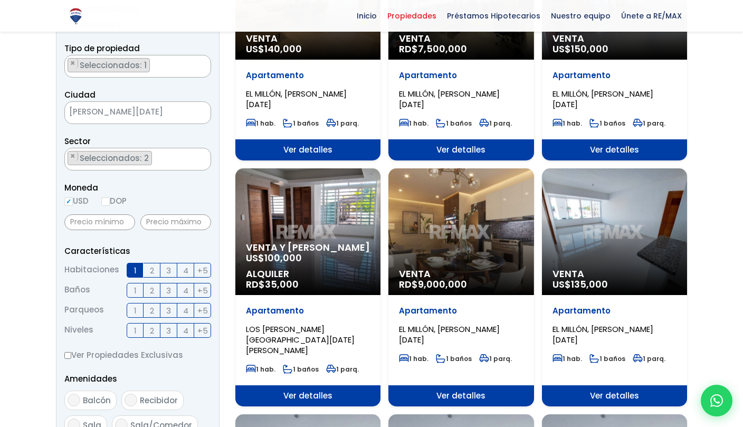
click at [275, 258] on span "100,000" at bounding box center [282, 257] width 37 height 13
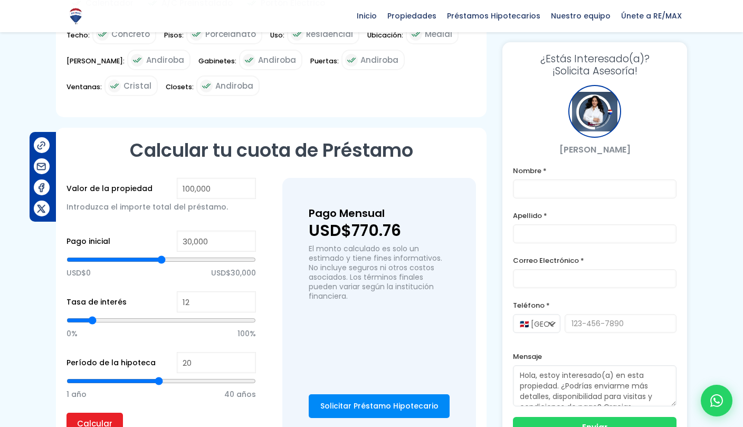
scroll to position [670, 0]
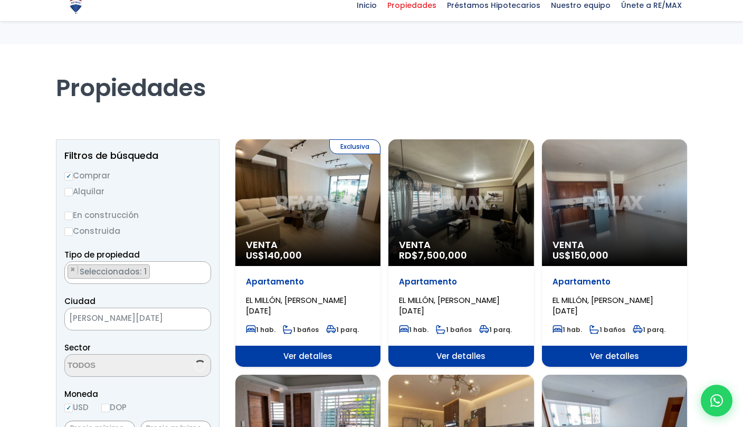
scroll to position [262, 0]
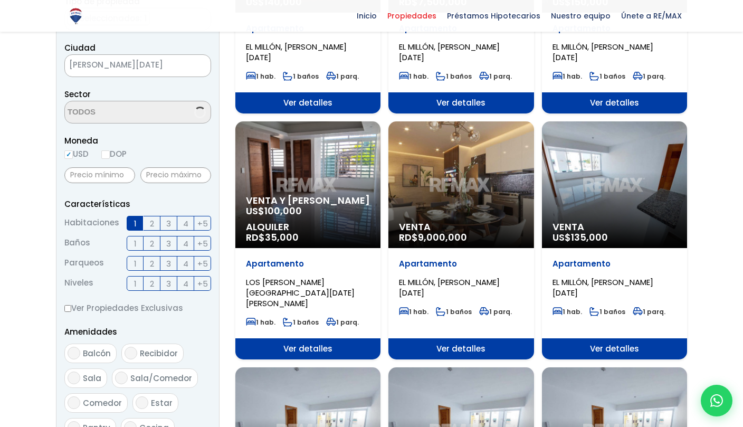
select select "113"
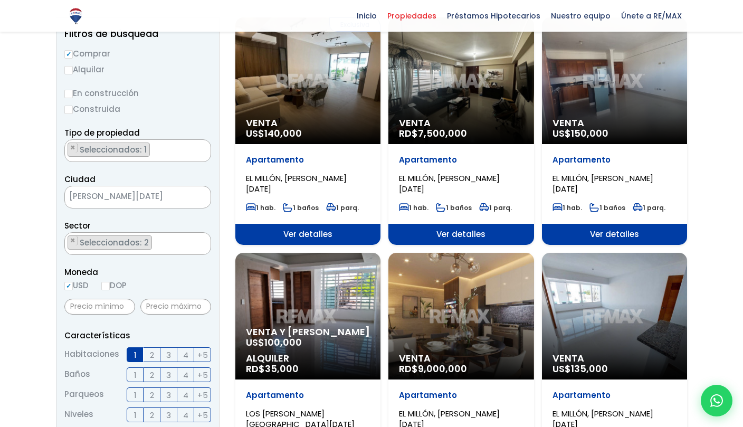
scroll to position [130, 0]
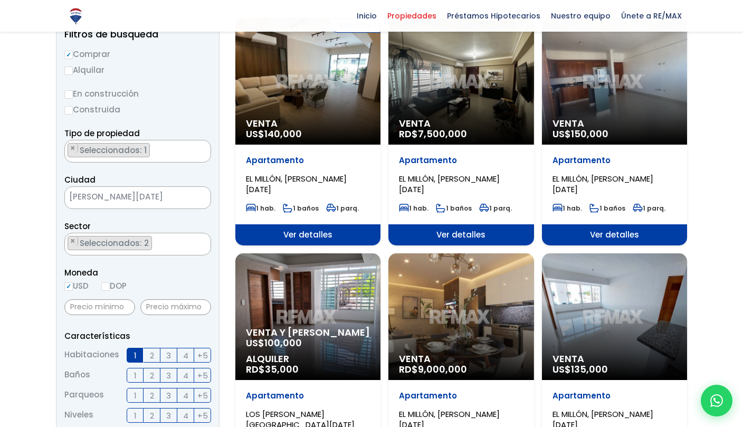
click at [410, 296] on div "Venta RD$ 9,000,000" at bounding box center [460, 316] width 145 height 127
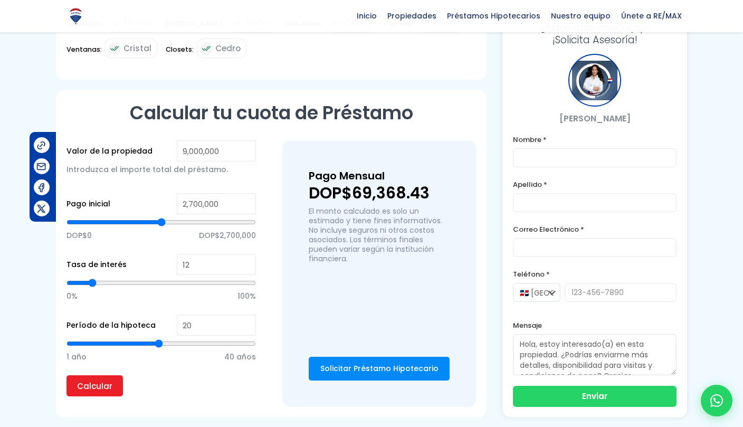
scroll to position [672, 0]
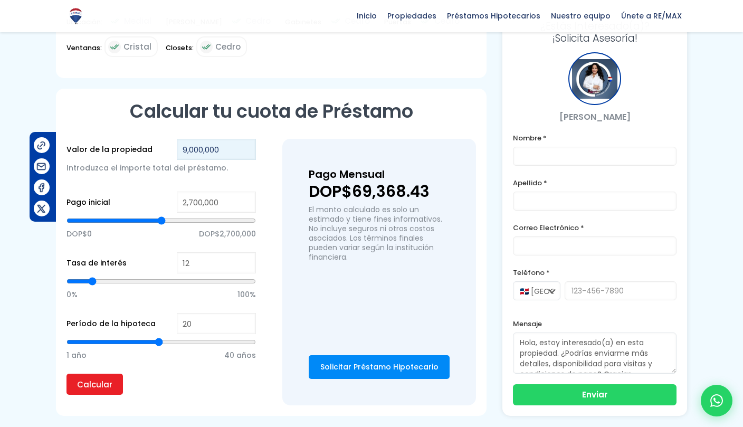
click at [191, 147] on input "9,000,000" at bounding box center [216, 149] width 79 height 21
type input "900,000"
type input "0"
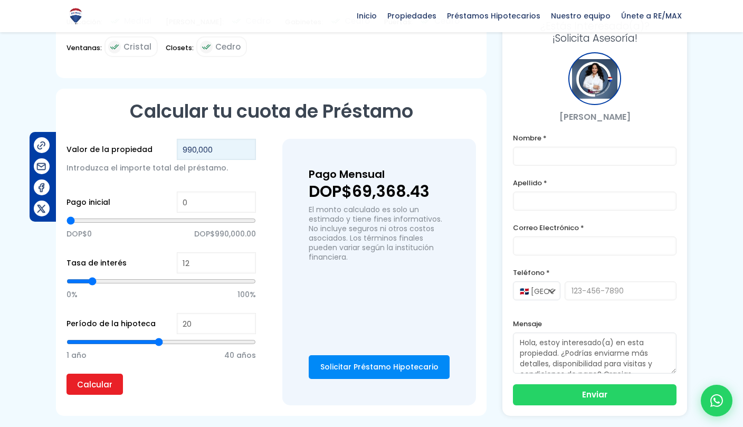
type input "9,900,000"
type input "118,104"
type input "118104"
type input "147,630"
type input "147630"
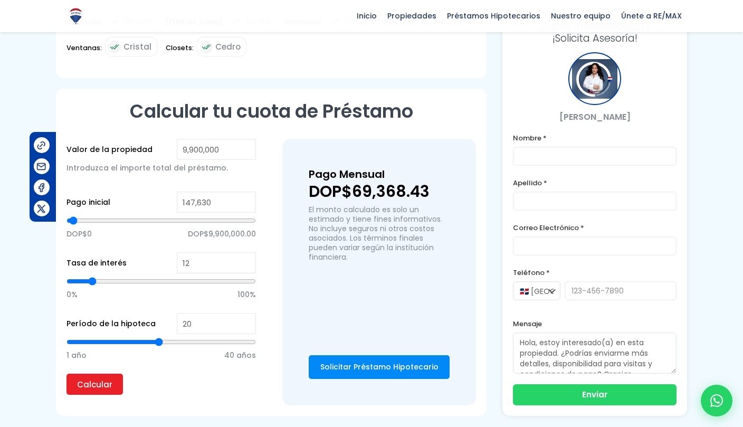
type input "177,156"
type input "177156"
type input "206,683"
type input "206683"
type input "236,209"
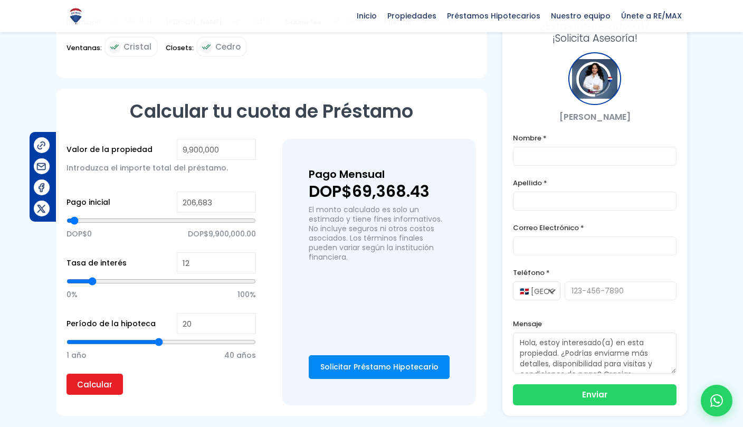
type input "236209"
type input "265,735"
type input "265735"
type input "295,261"
type input "295261"
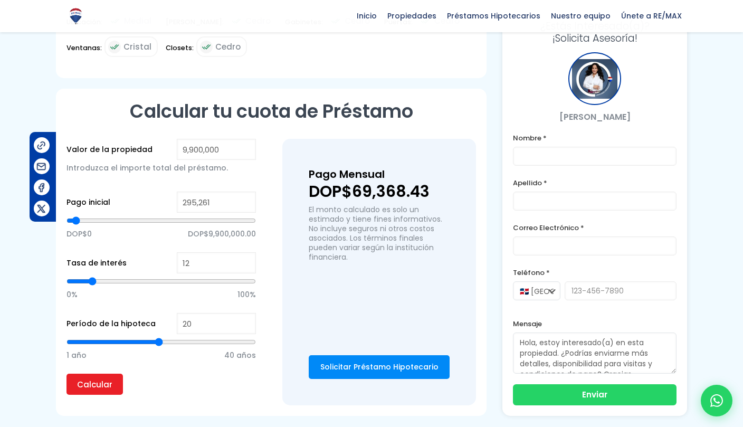
type input "324,787"
type input "324787"
type input "354,313"
type input "354313"
type input "383,839"
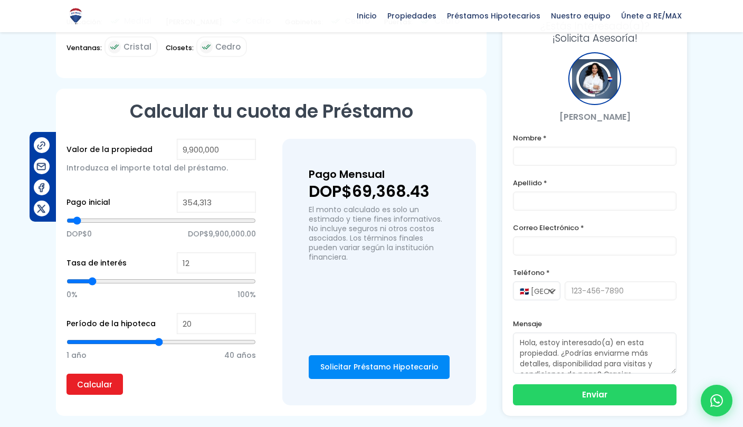
type input "383839"
type input "413,365"
type input "413365"
type input "442,891"
type input "442891"
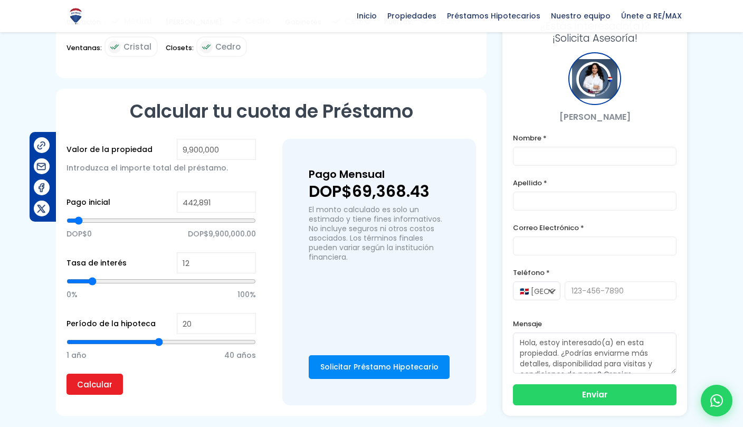
type input "472,417"
type input "472417"
type input "501,943"
type input "501943"
type input "531,469"
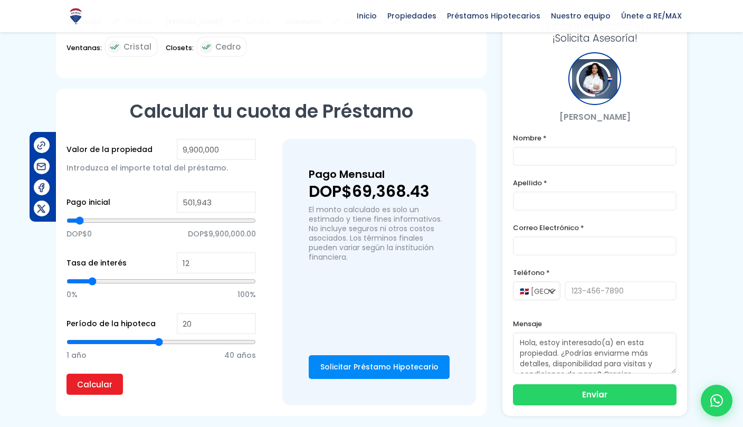
type input "531469"
type input "560,995"
type input "560995"
type input "590,521"
type input "590521"
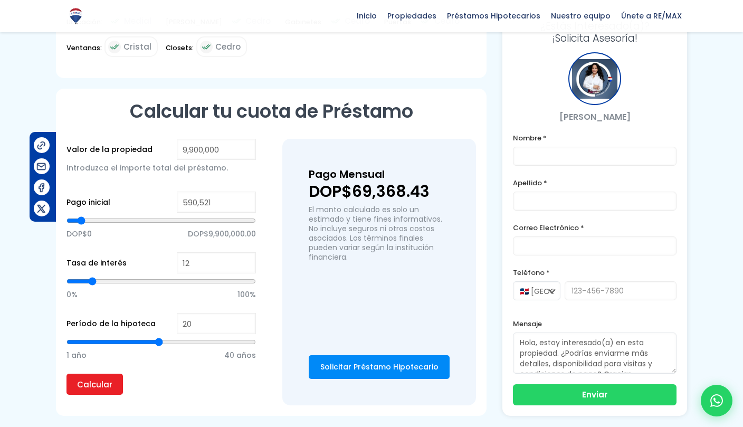
type input "620,048"
type input "620048"
type input "649,574"
type input "649574"
type input "679,100"
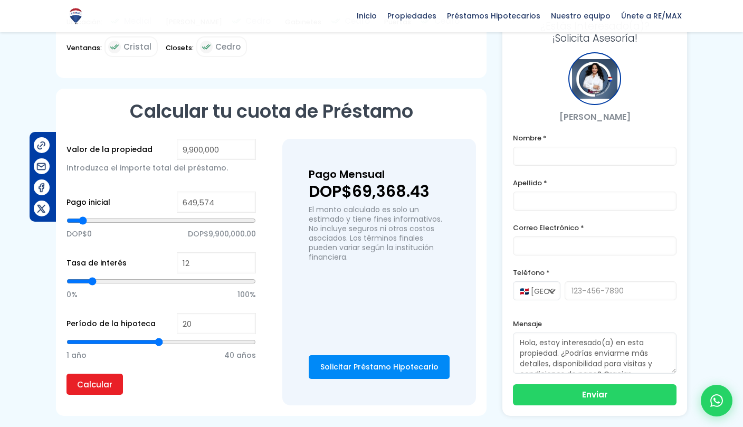
type input "679100"
type input "708,626"
type input "708626"
type input "738,152"
type input "738152"
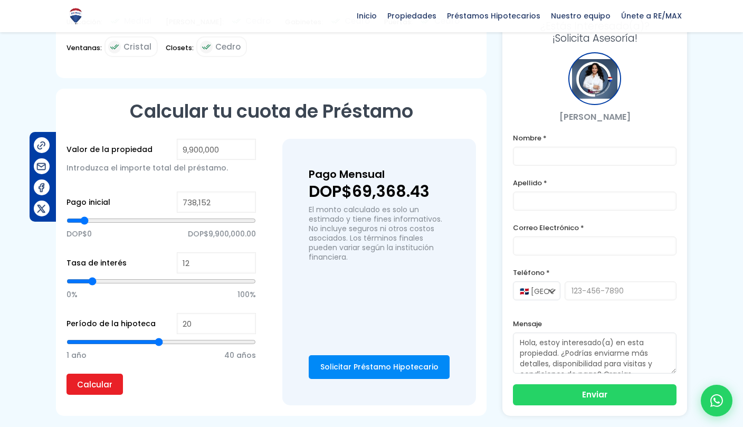
type input "767,678"
type input "767678"
type input "797,204"
type input "797204"
type input "826,730"
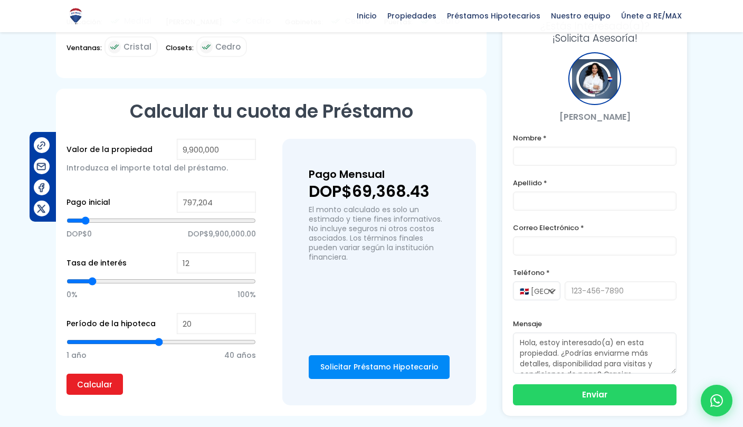
type input "826730"
type input "856,256"
type input "856256"
type input "885,782"
type input "885782"
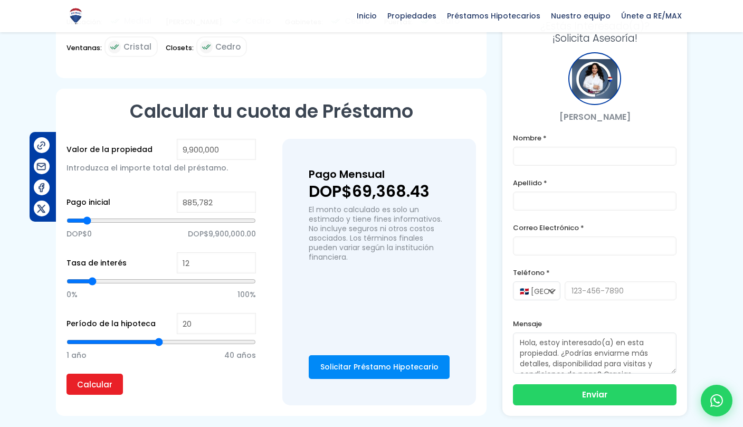
type input "915,308"
type input "915308"
type input "944,834"
type input "944834"
type input "974,360"
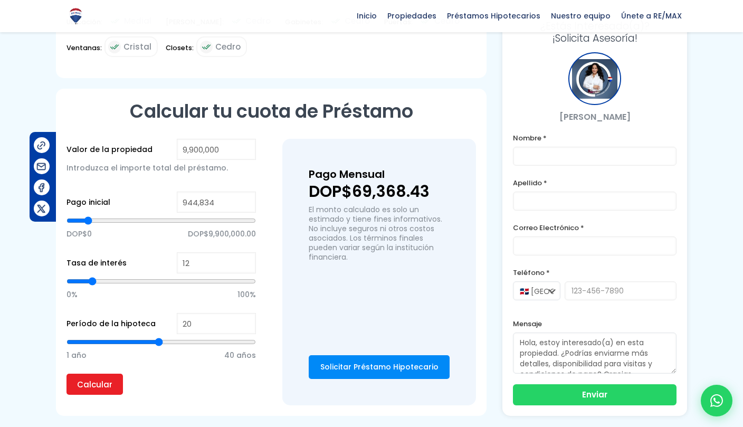
type input "974360"
type input "1,003,886"
type input "1003886"
type input "1,033,413"
type input "1033413"
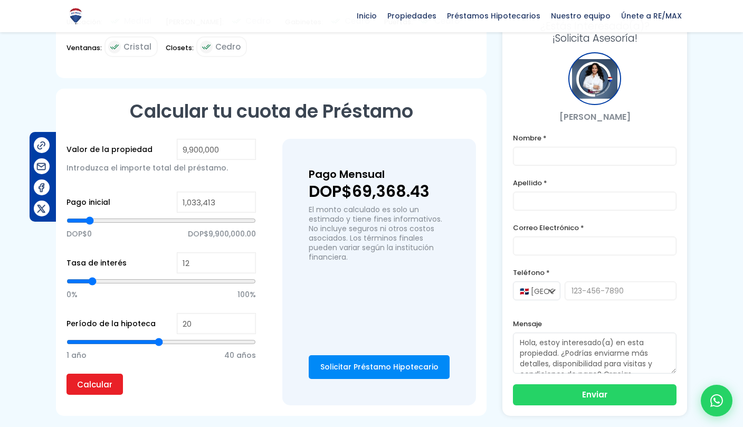
type input "1,062,939"
type input "1062939"
type input "1,092,465"
type input "1092465"
type input "1,121,991"
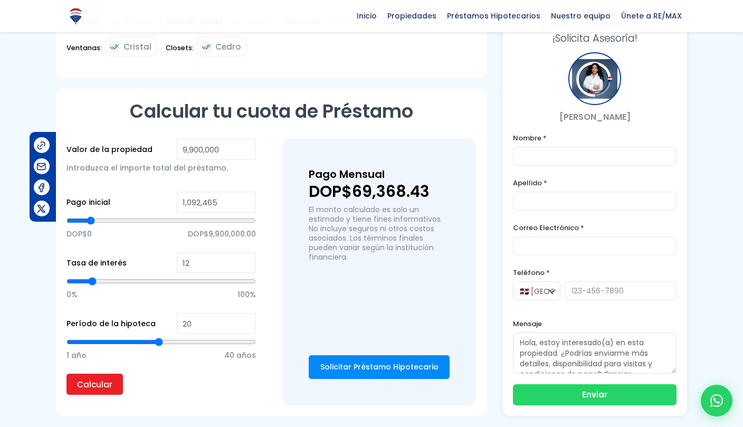
type input "1121991"
type input "1,151,517"
type input "1151517"
type input "1,181,043"
type input "1181043"
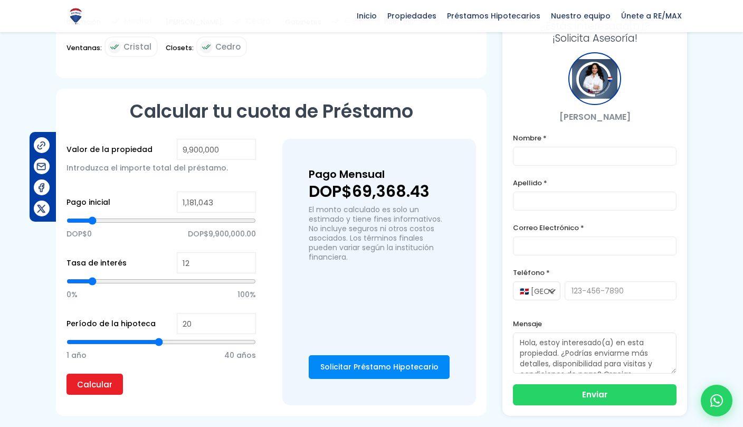
type input "1,210,569"
type input "1210569"
type input "1,299,147"
type input "1299147"
type input "1,358,199"
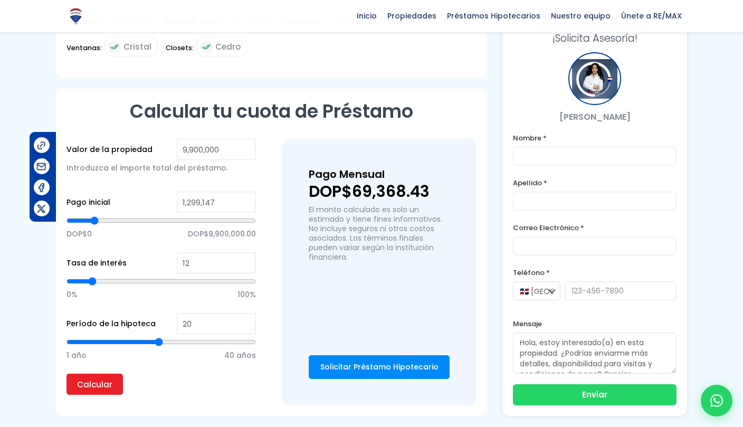
type input "1358199"
type input "1,446,778"
type input "1446778"
type input "1,535,356"
type input "1535356"
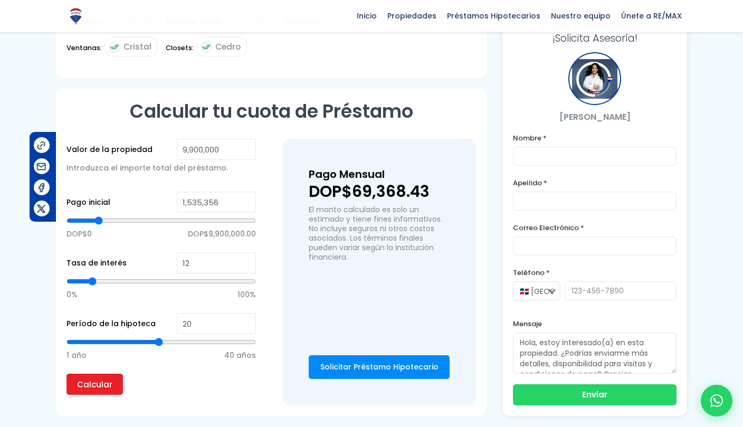
type input "1,653,460"
type input "1653460"
type input "1,712,512"
type input "1712512"
type input "1,771,564"
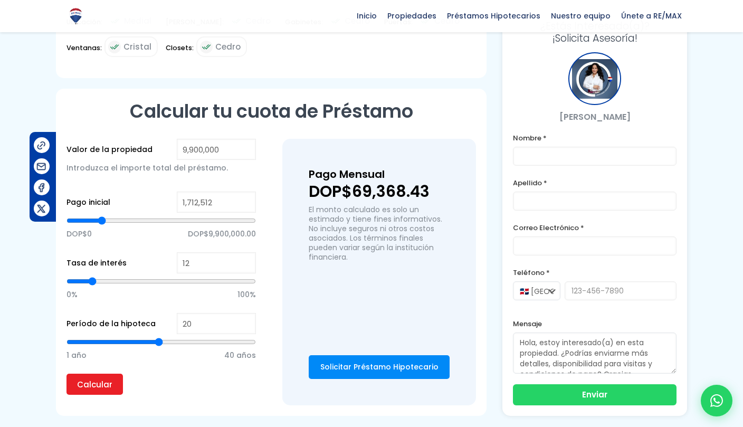
type input "1771564"
type input "1,830,617"
type input "1830617"
type input "1,860,143"
type input "1860143"
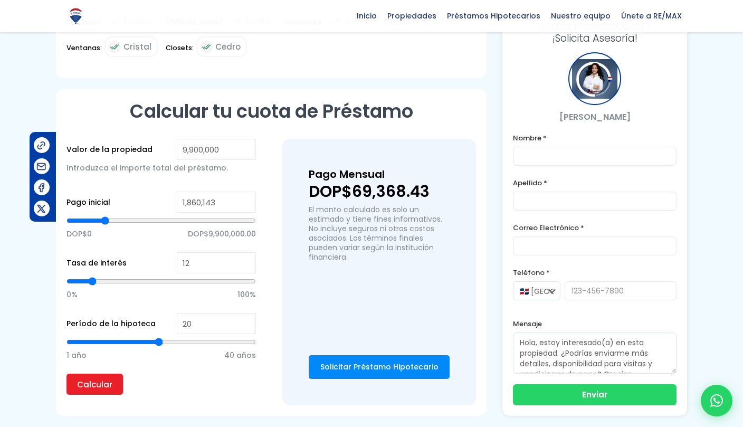
type input "1,919,195"
type input "1919195"
type input "1,948,721"
type input "1948721"
type input "1,978,247"
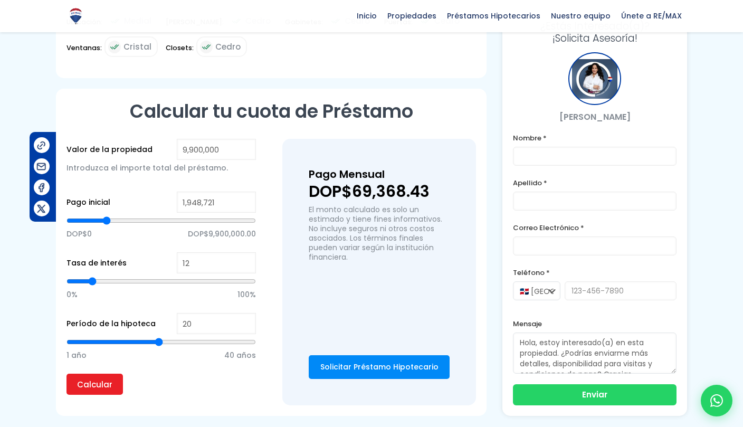
type input "1978247"
type input "2,007,773"
type input "2007773"
type input "2,037,299"
type input "2037299"
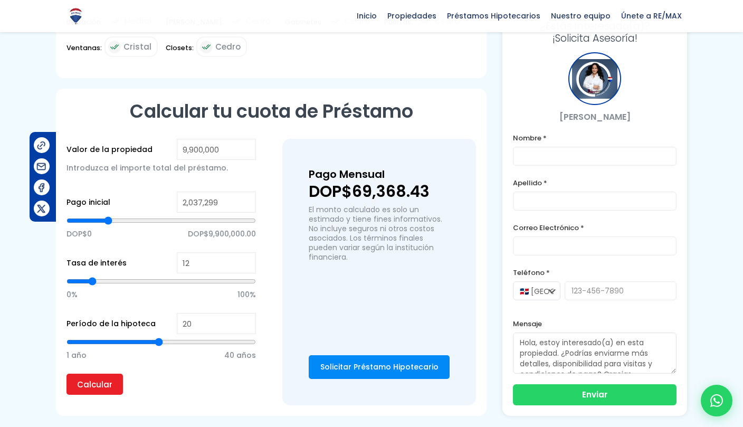
type input "2,066,825"
type input "2066825"
type input "2,096,351"
type input "2096351"
type input "2,125,877"
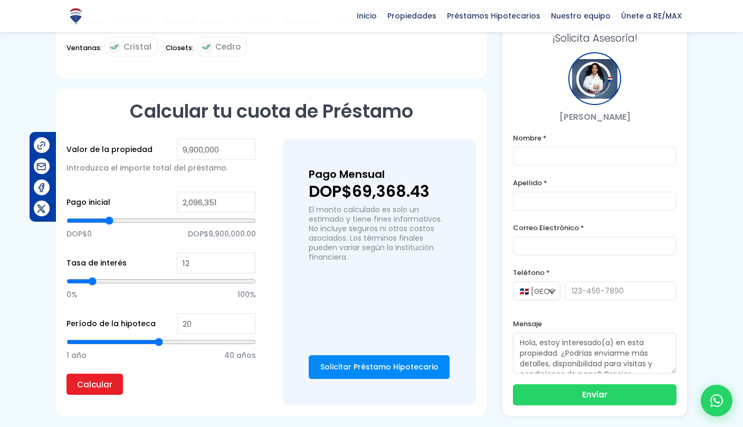
type input "2125877"
type input "2,155,403"
type input "2155403"
type input "2,184,929"
type input "2184929"
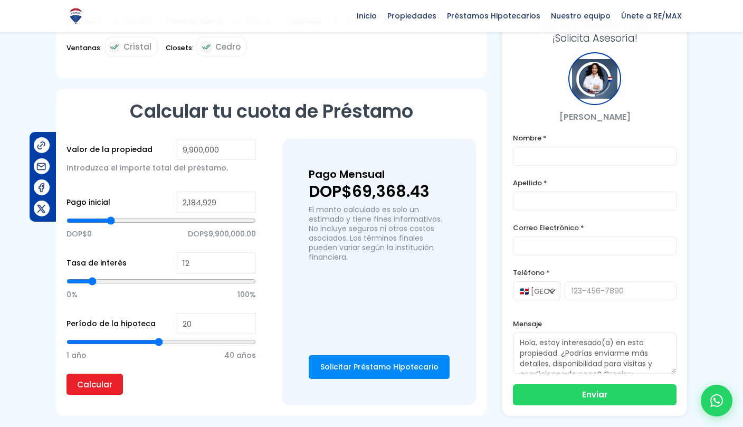
type input "2,214,455"
type input "2214455"
type input "2,243,982"
type input "2243982"
type input "2,273,508"
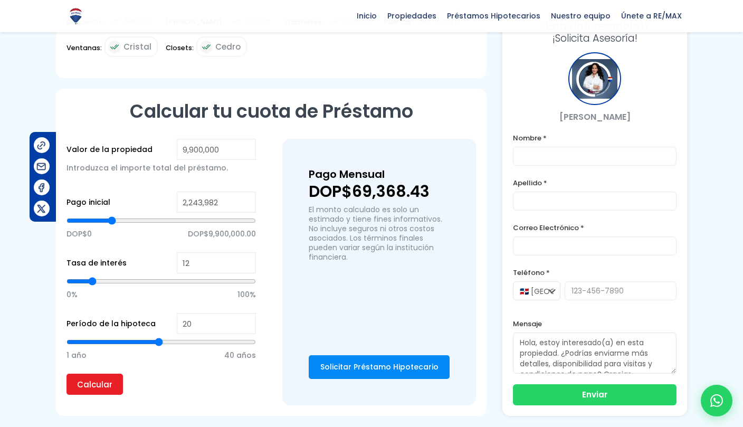
type input "2273508"
type input "2,303,034"
type input "2303034"
type input "2,362,086"
type input "2362086"
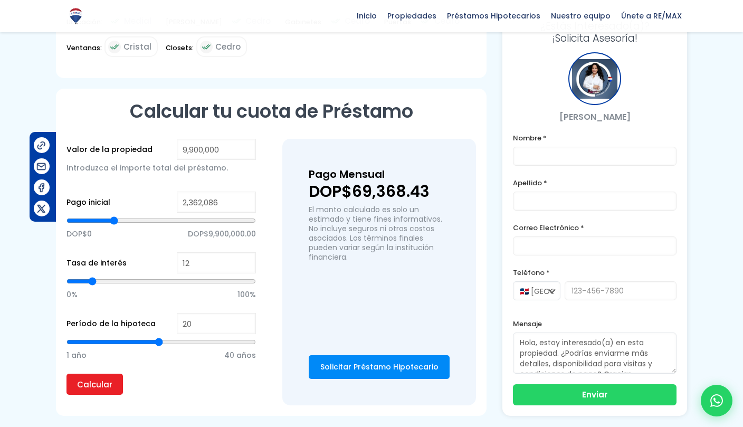
type input "2,421,138"
type input "2421138"
type input "2,539,242"
type input "2539242"
type input "2,686,873"
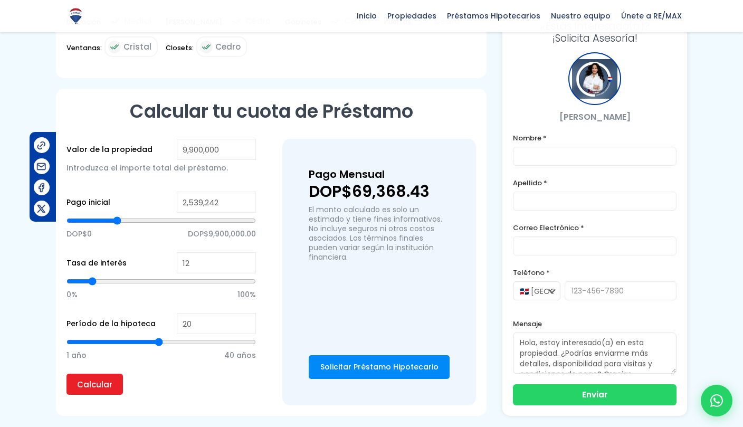
type input "2686873"
type input "2,864,029"
type input "2864029"
type input "3,041,186"
type input "3041186"
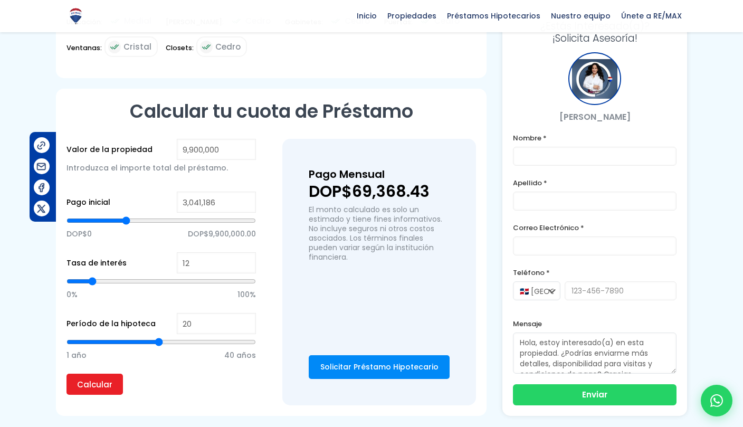
type input "3,188,816"
type input "3188816"
type input "3,365,972"
type input "3365972"
type input "3,513,603"
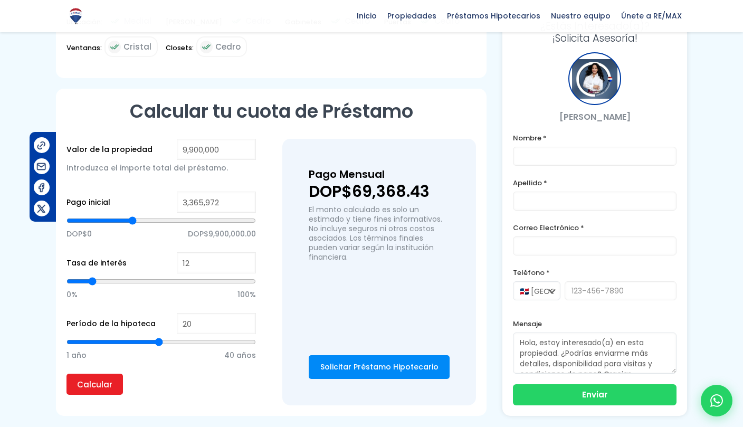
type input "3513603"
type input "3,631,707"
type input "3631707"
type input "3,808,863"
type input "3808863"
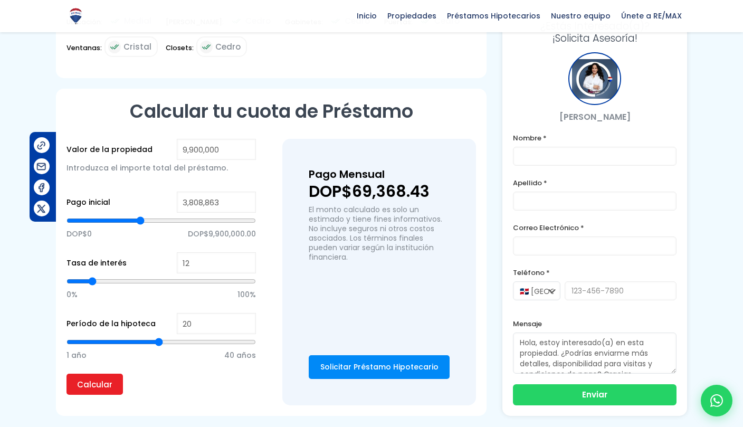
type input "3,926,968"
type input "3926968"
type input "4,074,598"
type input "4074598"
type input "4,192,702"
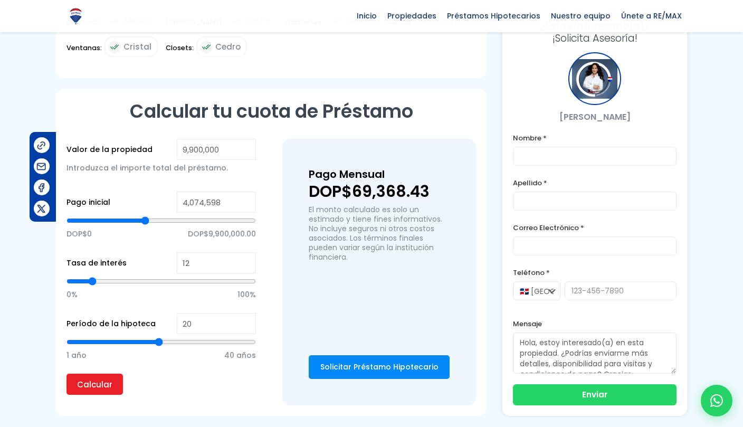
type input "4192702"
type input "4,310,807"
type input "4310807"
type input "4,399,385"
type input "4399385"
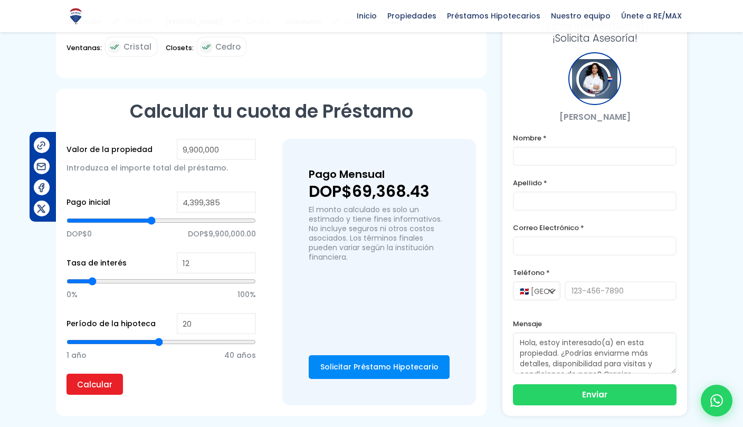
type input "4,487,963"
type input "4487963"
type input "4,576,541"
type input "4576541"
type input "4,665,120"
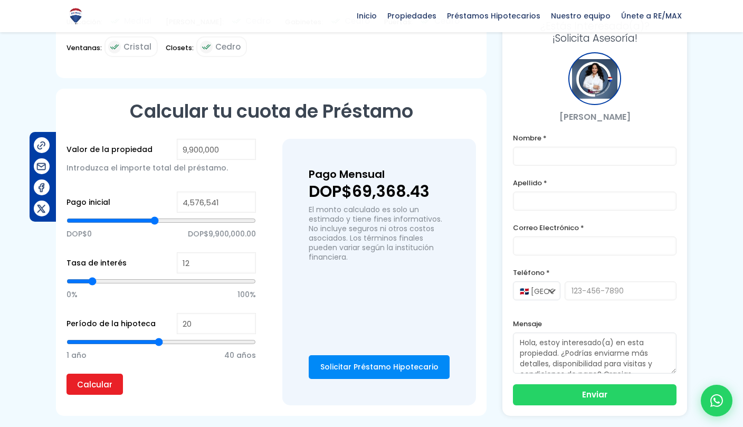
type input "4665120"
type input "4,694,646"
type input "4694646"
type input "4,753,698"
type input "4753698"
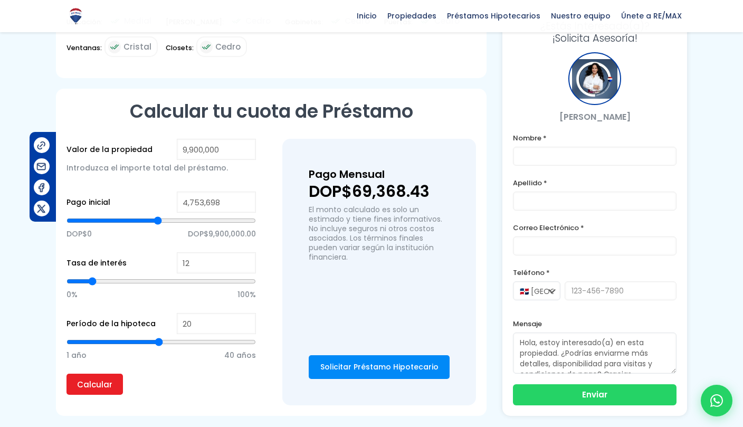
type input "4,812,750"
type input "4812750"
type input "4,871,802"
type input "4871802"
type input "4,960,380"
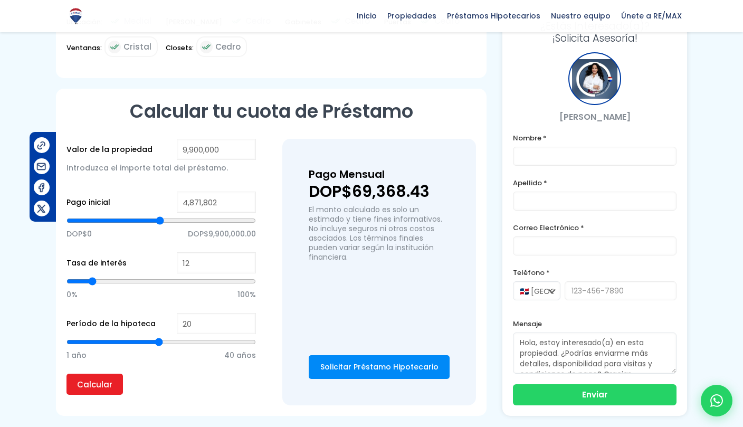
type input "4960380"
type input "5,048,958"
type input "5048958"
type input "5,137,537"
type input "5137537"
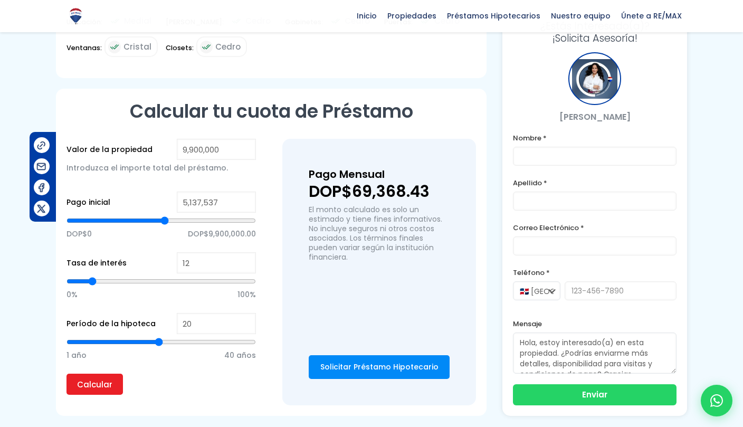
type input "5,255,641"
type input "5255641"
type input "5,373,745"
type input "5373745"
type input "5,462,324"
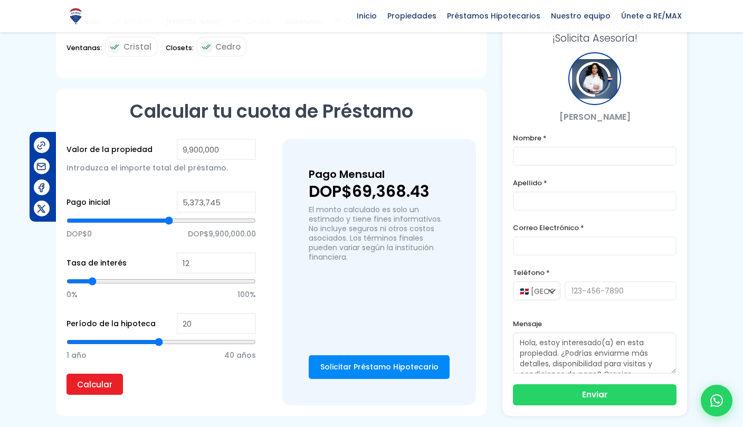
type input "5462324"
type input "5,580,428"
type input "5580428"
type input "5,698,532"
type input "5698532"
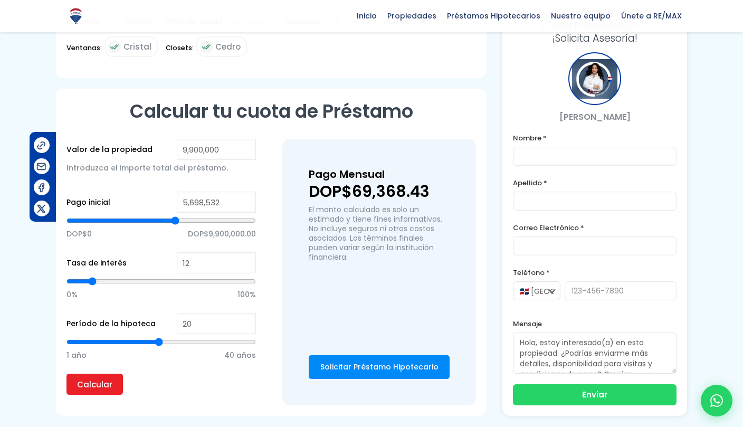
type input "5,787,110"
type input "5787110"
type input "5,875,689"
type input "5875689"
type input "5,964,267"
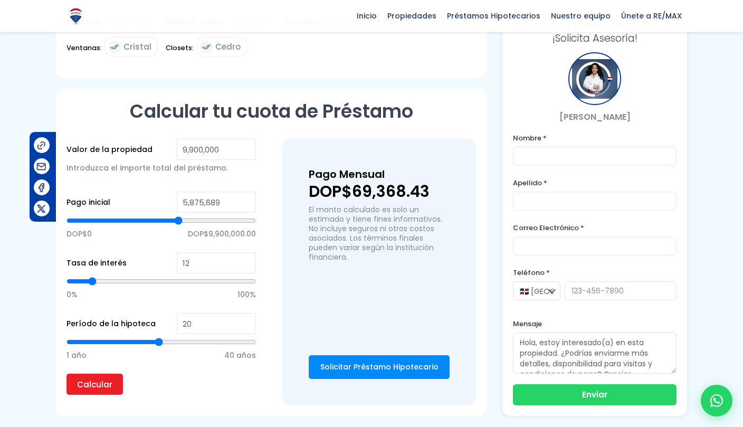
type input "5964267"
type input "6,023,319"
type input "6023319"
type input "6,082,371"
type input "6082371"
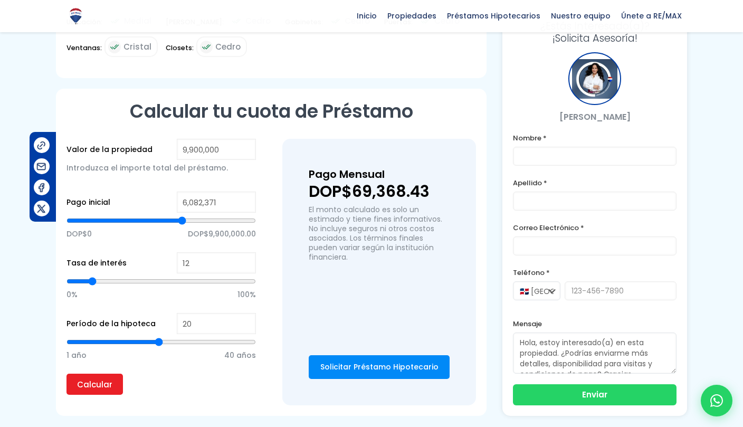
type input "6,111,897"
type input "6111897"
click at [86, 384] on input "Calcular" at bounding box center [94, 384] width 56 height 21
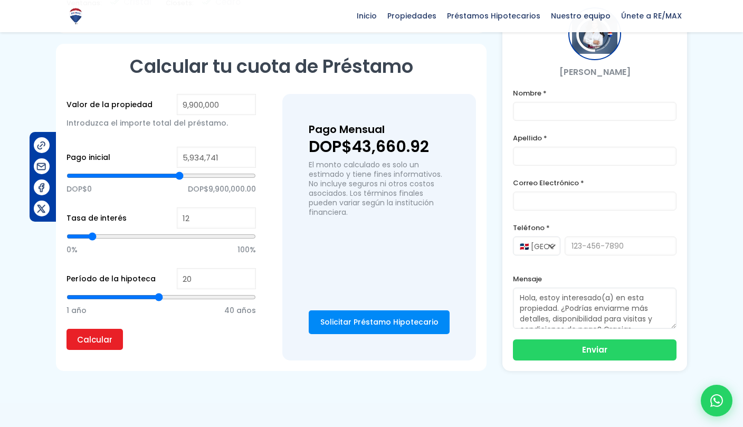
scroll to position [718, 0]
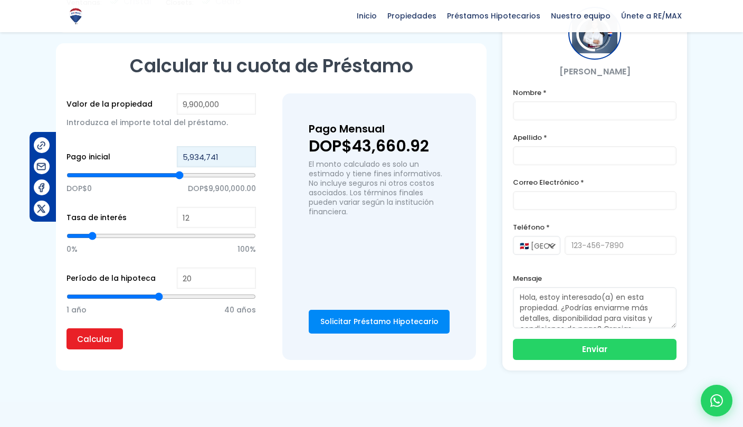
click at [222, 151] on input "5,934,741" at bounding box center [216, 156] width 79 height 21
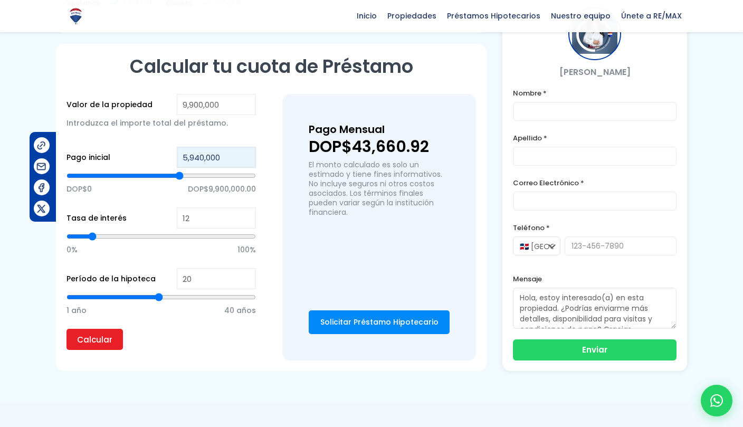
click at [94, 339] on input "Calcular" at bounding box center [94, 339] width 56 height 21
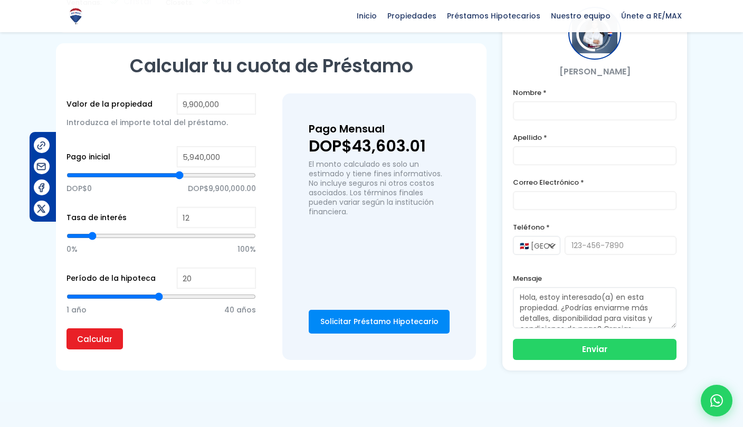
click at [96, 338] on input "Calcular" at bounding box center [94, 338] width 56 height 21
click at [82, 332] on input "Calcular" at bounding box center [94, 338] width 56 height 21
click at [80, 334] on input "Calcular" at bounding box center [94, 338] width 56 height 21
